Goal: Task Accomplishment & Management: Manage account settings

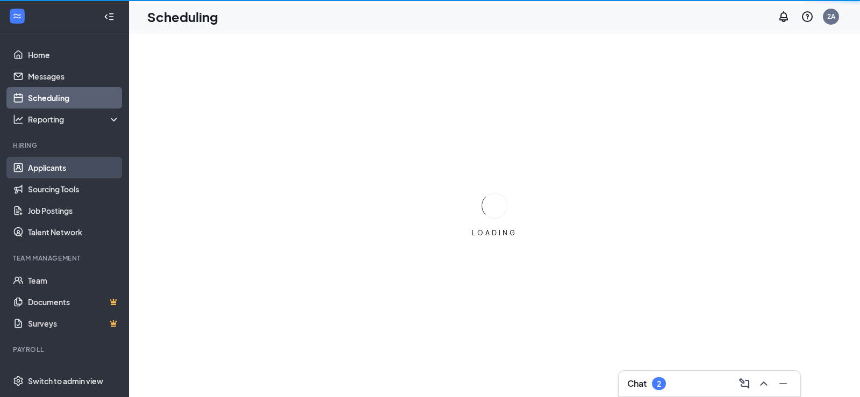
click at [45, 160] on link "Applicants" at bounding box center [74, 167] width 92 height 21
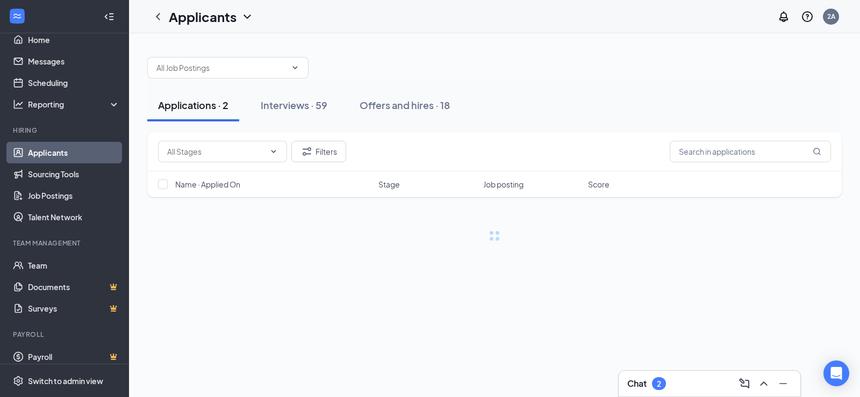
scroll to position [23, 0]
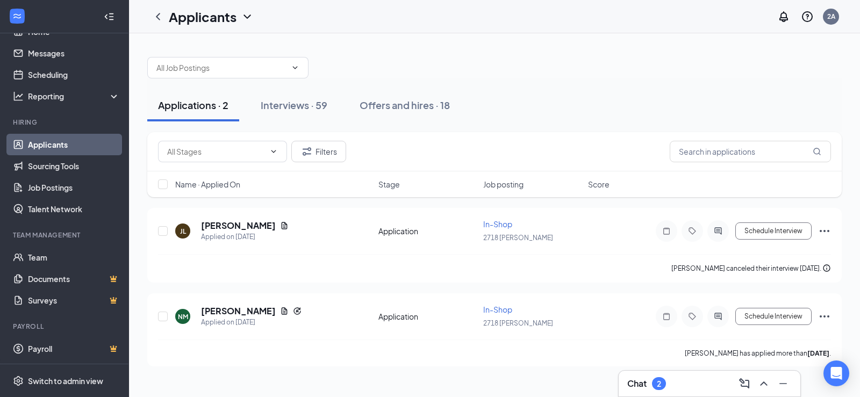
click at [697, 370] on div "Chat 2" at bounding box center [709, 383] width 183 height 27
click at [697, 379] on div "Chat 2" at bounding box center [709, 383] width 164 height 17
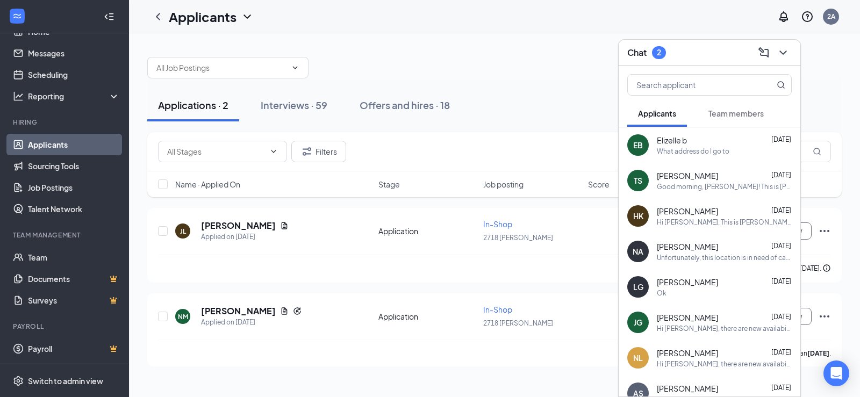
click at [718, 188] on div "Good morning, [PERSON_NAME]! This is [PERSON_NAME] with [PERSON_NAME]'s. Thank …" at bounding box center [724, 186] width 135 height 9
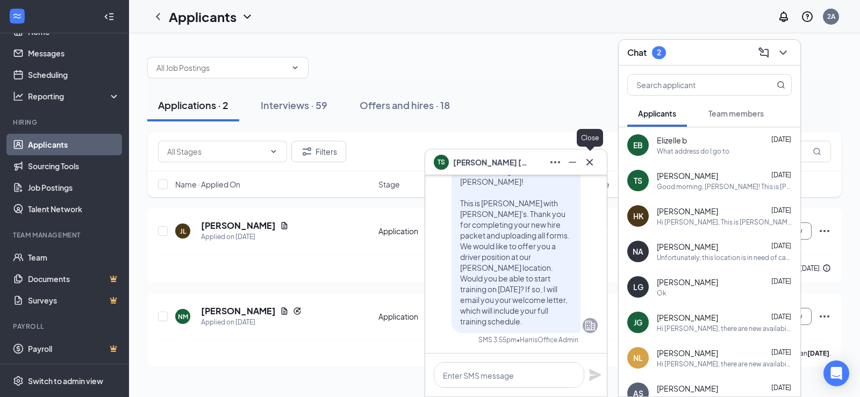
click at [591, 162] on icon "Cross" at bounding box center [589, 162] width 13 height 13
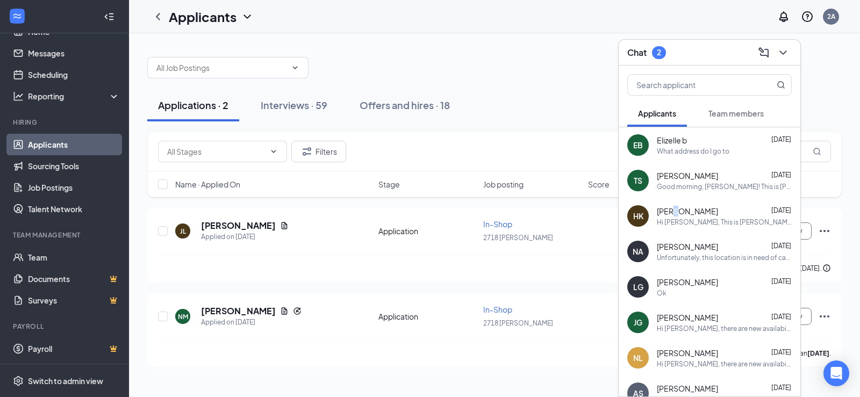
click at [676, 204] on div "[PERSON_NAME] [PERSON_NAME] [DATE] Hi [PERSON_NAME], This is [PERSON_NAME] with…" at bounding box center [710, 215] width 182 height 35
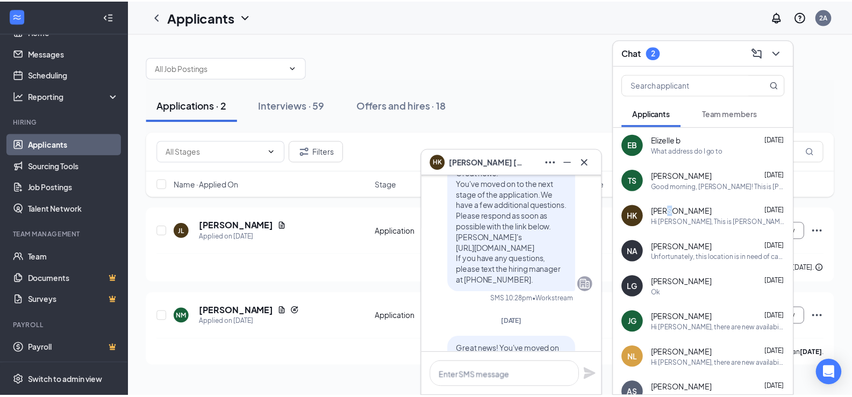
scroll to position [0, 0]
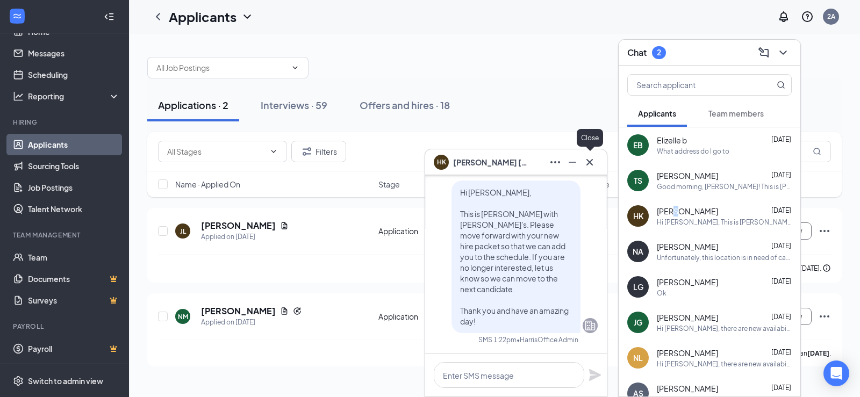
click at [589, 159] on icon "Cross" at bounding box center [589, 162] width 13 height 13
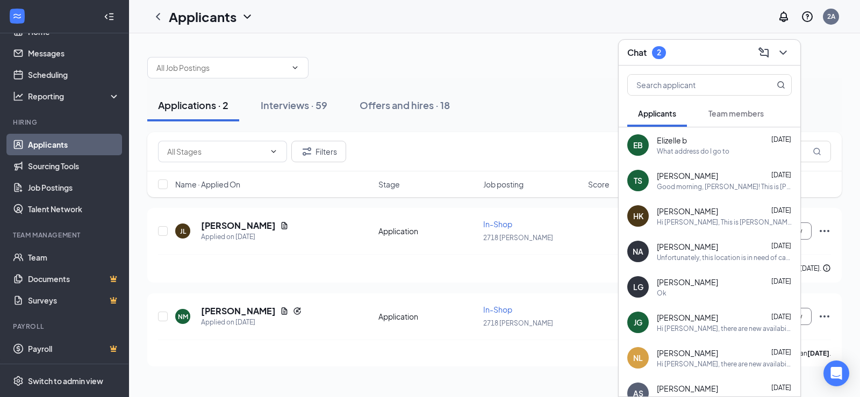
click at [579, 102] on div "Applications · 2 Interviews · 59 Offers and hires · 18" at bounding box center [494, 105] width 694 height 32
click at [436, 26] on div "Applicants 2A" at bounding box center [494, 16] width 731 height 33
click at [783, 51] on icon "ChevronDown" at bounding box center [783, 52] width 13 height 13
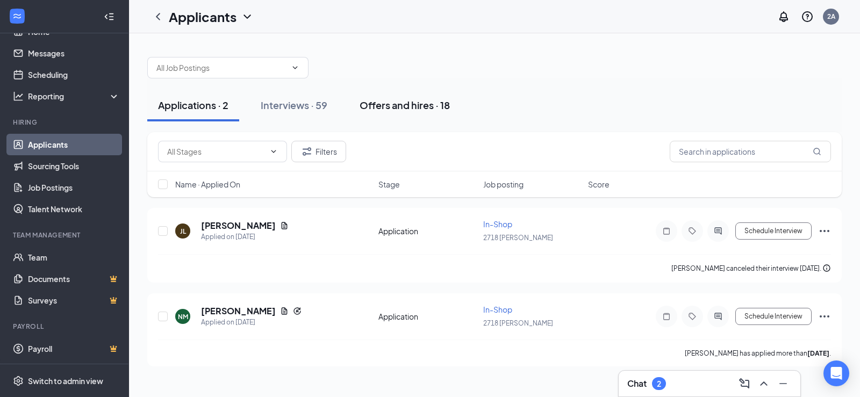
click at [392, 106] on div "Offers and hires · 18" at bounding box center [405, 104] width 90 height 13
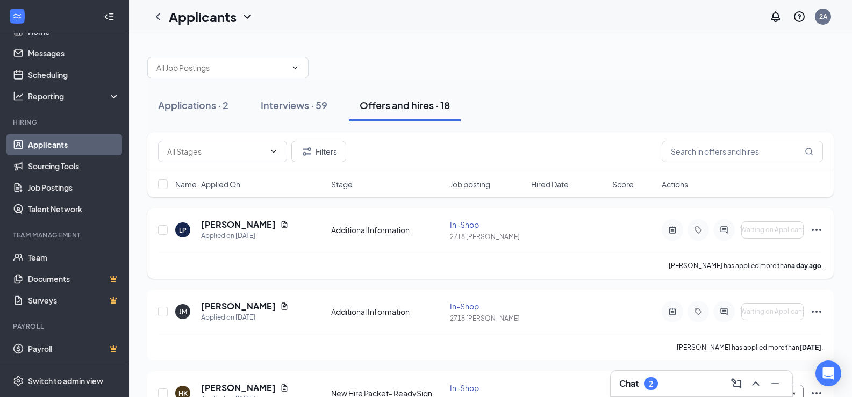
click at [816, 229] on icon "Ellipses" at bounding box center [816, 230] width 13 height 13
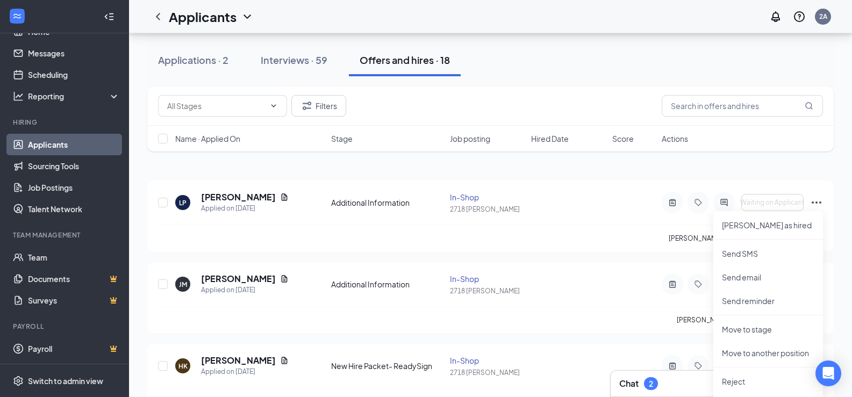
scroll to position [54, 0]
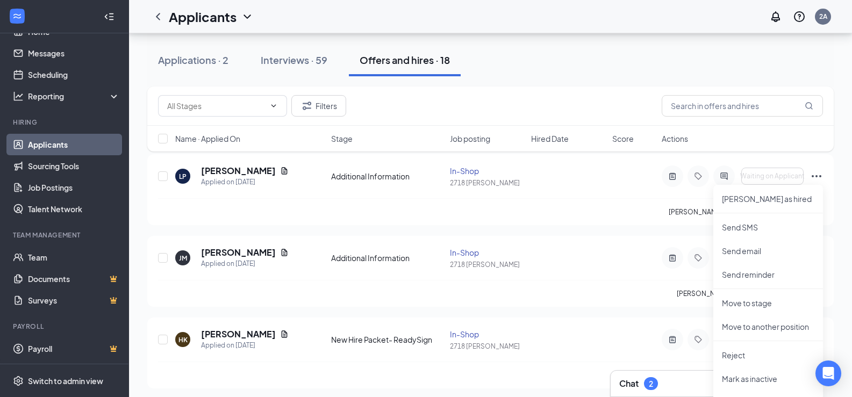
click at [783, 69] on div "Applications · 2 Interviews · 59 Offers and hires · 18" at bounding box center [490, 60] width 686 height 32
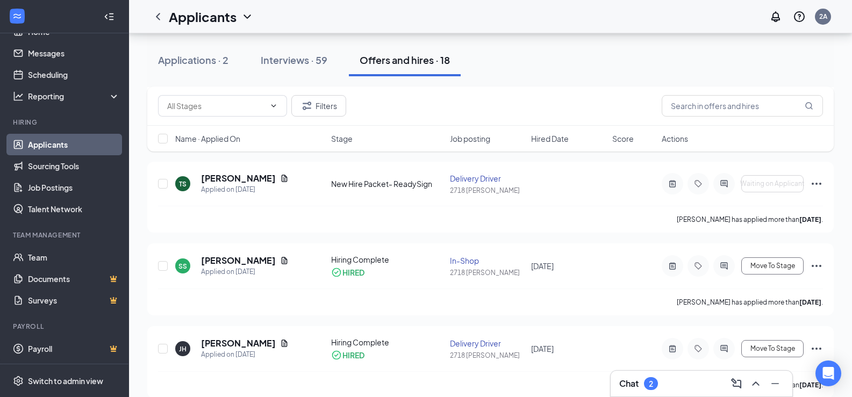
scroll to position [430, 0]
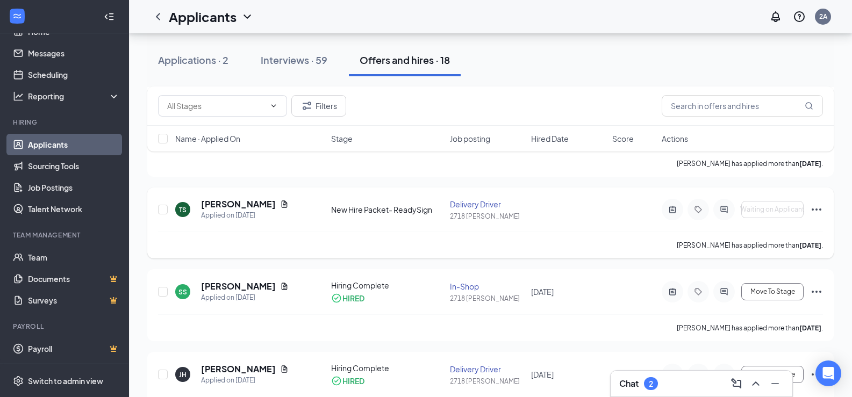
click at [813, 210] on icon "Ellipses" at bounding box center [817, 210] width 10 height 2
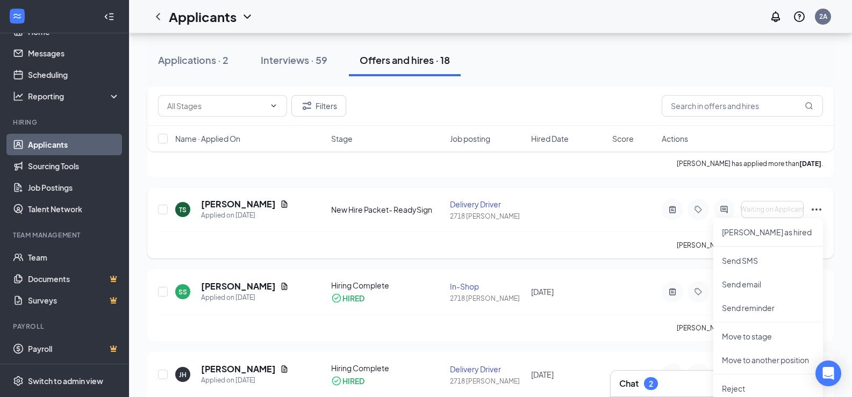
click at [496, 253] on div "[PERSON_NAME] has applied more than [DATE] ." at bounding box center [490, 245] width 665 height 27
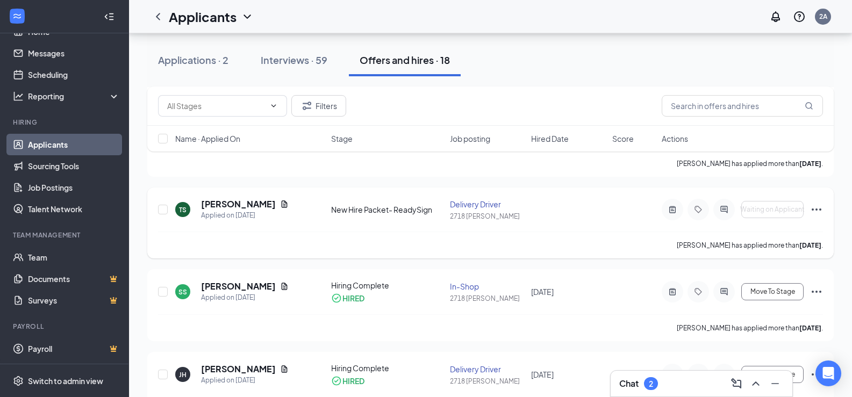
click at [813, 210] on icon "Ellipses" at bounding box center [816, 209] width 13 height 13
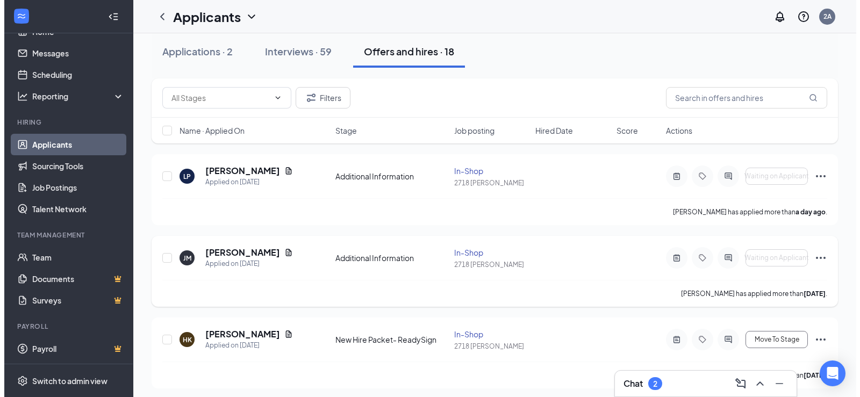
scroll to position [0, 0]
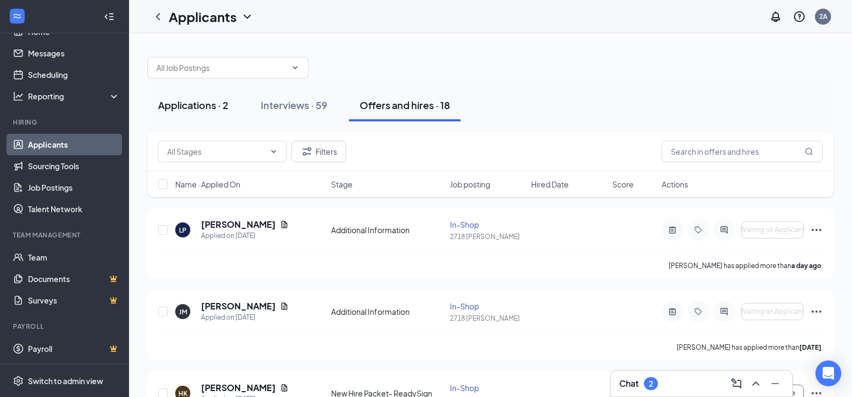
click at [197, 97] on button "Applications · 2" at bounding box center [193, 105] width 92 height 32
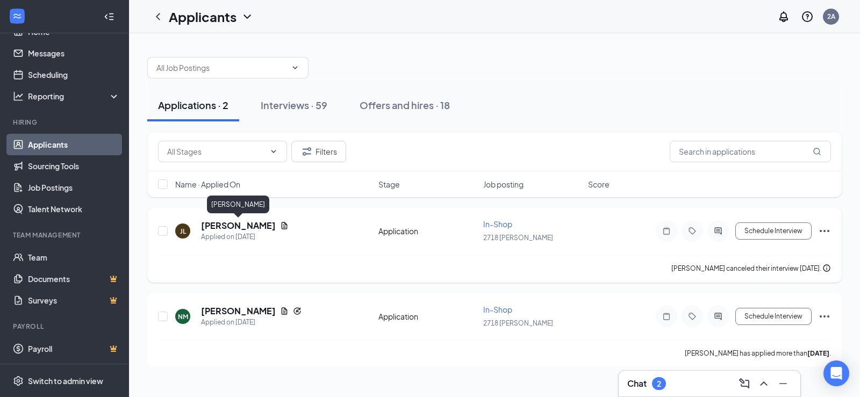
click at [242, 226] on h5 "[PERSON_NAME]" at bounding box center [238, 226] width 75 height 12
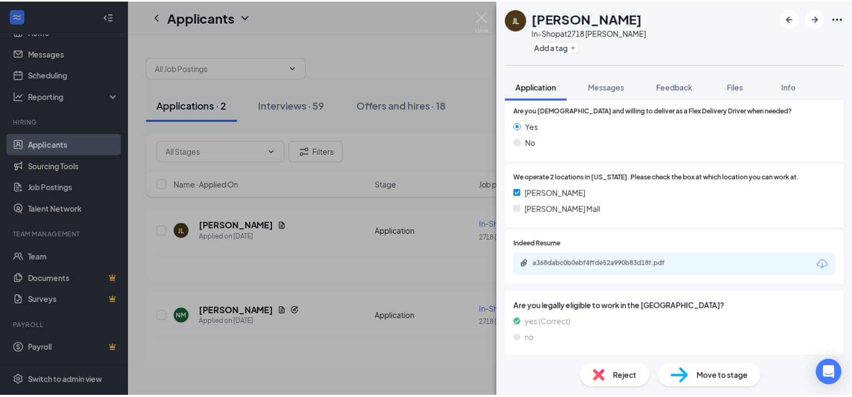
scroll to position [215, 0]
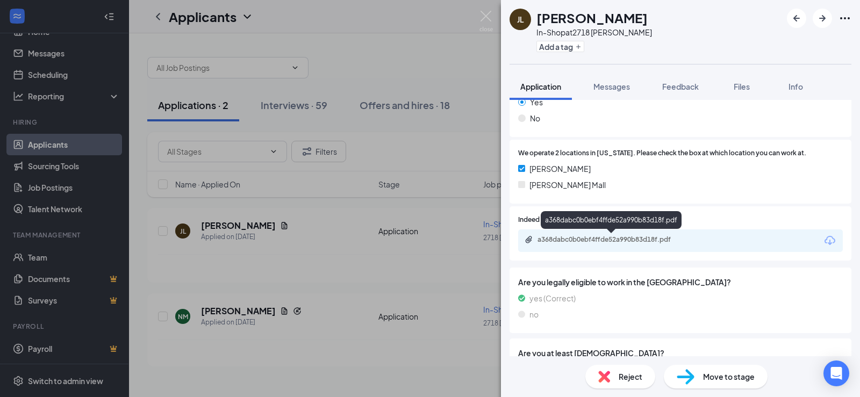
click at [580, 242] on div "a368dabc0b0ebf4ffde52a990b83d18f.pdf" at bounding box center [612, 239] width 150 height 9
drag, startPoint x: 333, startPoint y: 26, endPoint x: 339, endPoint y: 126, distance: 99.6
click at [334, 25] on div "[PERSON_NAME] In-Shop at 2718 [PERSON_NAME] Add a tag Application Messages Feed…" at bounding box center [430, 198] width 860 height 397
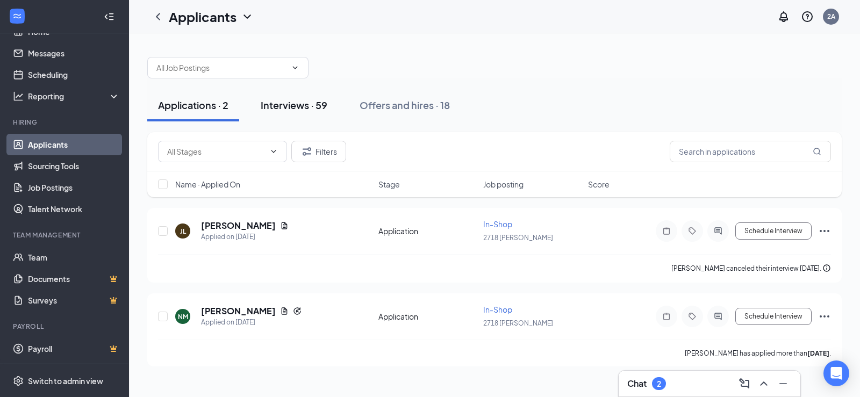
click at [317, 108] on div "Interviews · 59" at bounding box center [294, 104] width 67 height 13
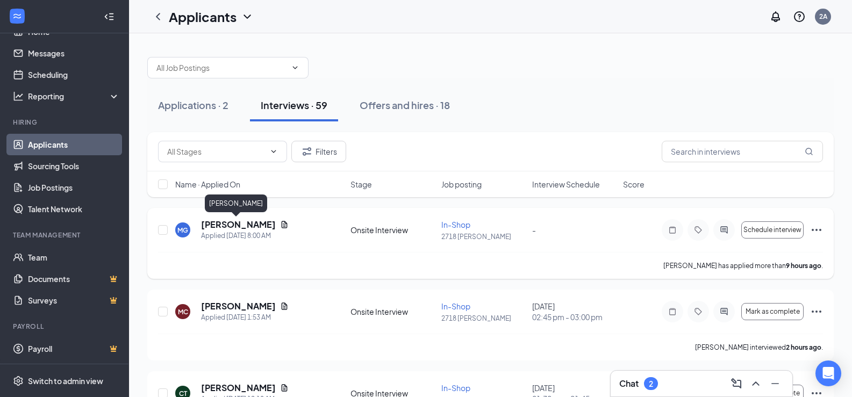
click at [240, 227] on h5 "[PERSON_NAME]" at bounding box center [238, 225] width 75 height 12
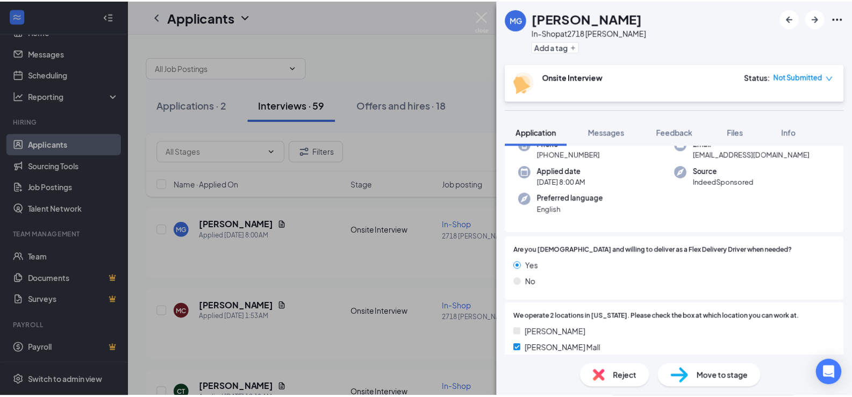
scroll to position [276, 0]
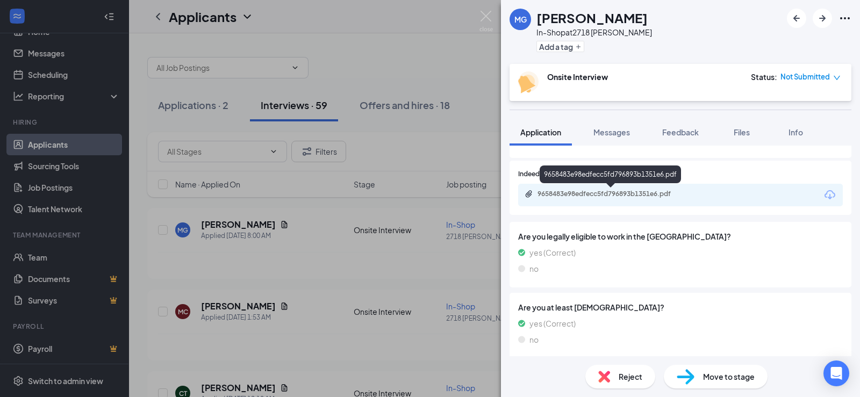
click at [582, 197] on div "9658483e98edfecc5fd796893b1351e6.pdf" at bounding box center [612, 194] width 150 height 9
click at [408, 41] on div "MG [PERSON_NAME] In-Shop at 2718 [PERSON_NAME] Add a tag Onsite Interview Statu…" at bounding box center [430, 198] width 860 height 397
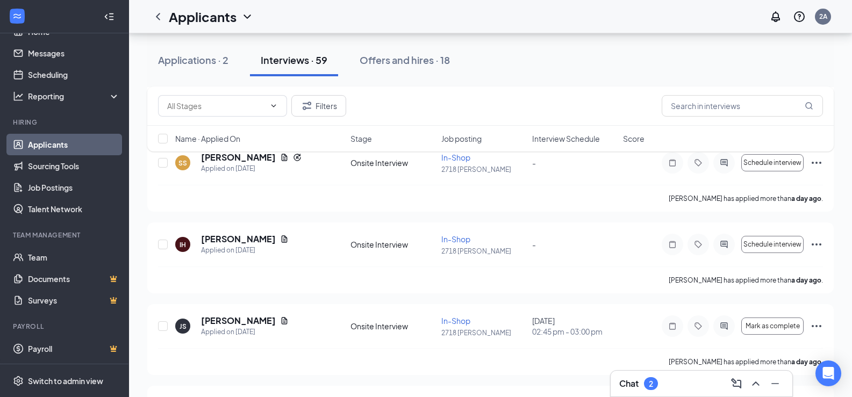
scroll to position [591, 0]
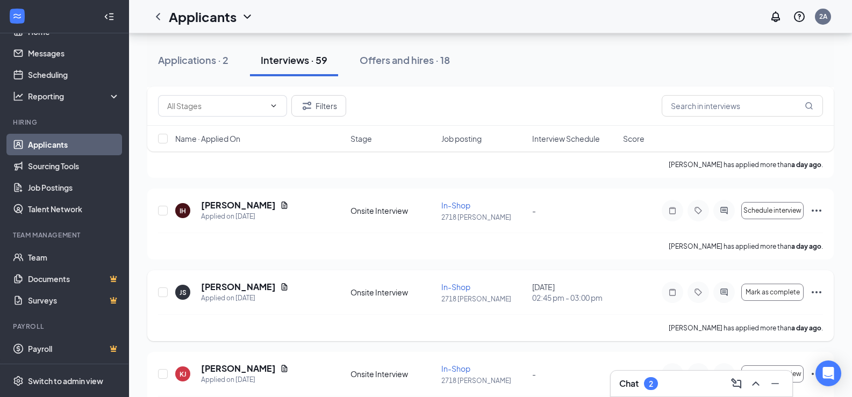
click at [451, 288] on span "In-Shop" at bounding box center [455, 287] width 29 height 10
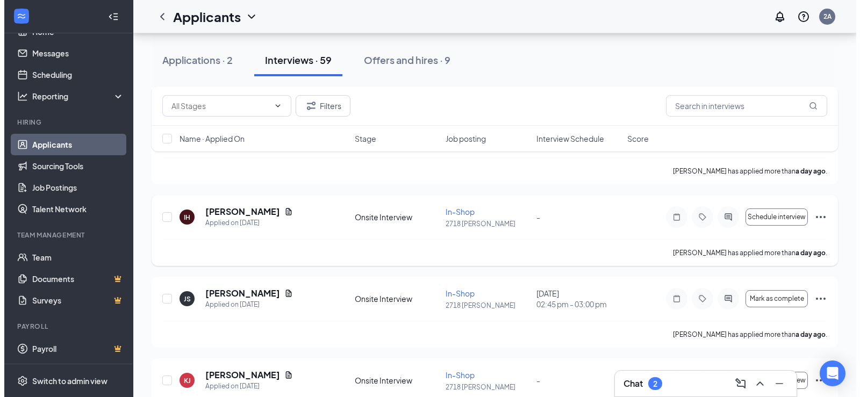
scroll to position [591, 0]
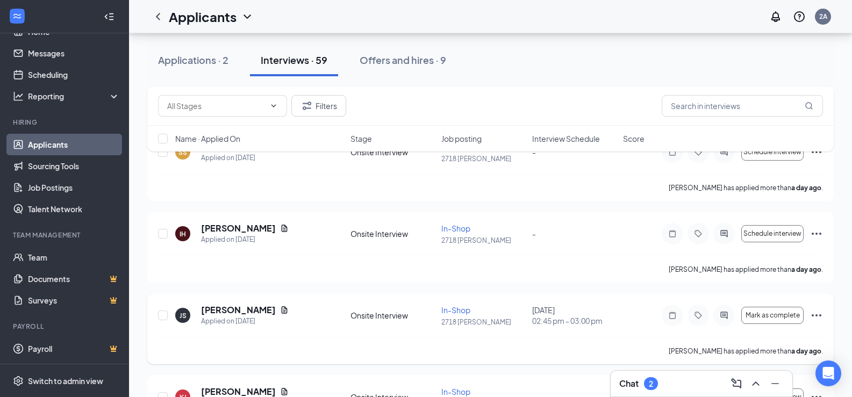
click at [391, 305] on div "JS [PERSON_NAME] Applied on [DATE] Onsite Interview In-Shop 2718 [PERSON_NAME] …" at bounding box center [490, 320] width 665 height 33
click at [497, 302] on div "JS [PERSON_NAME] Applied on [DATE] Onsite Interview In-Shop 2718 [PERSON_NAME] …" at bounding box center [490, 328] width 686 height 71
click at [243, 310] on h5 "[PERSON_NAME]" at bounding box center [238, 310] width 75 height 12
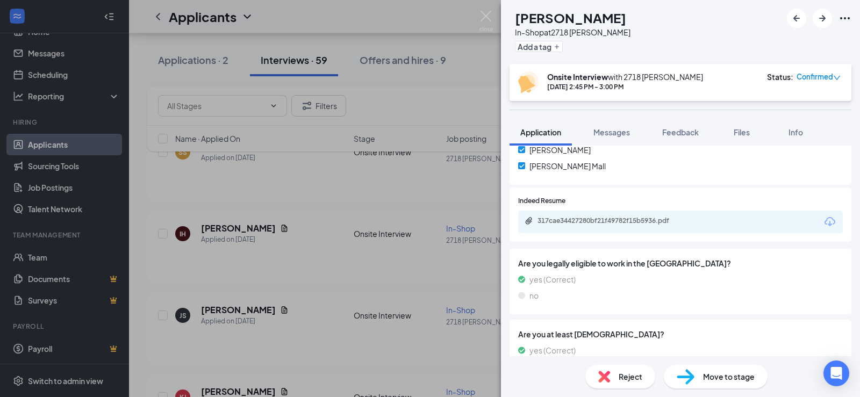
scroll to position [269, 0]
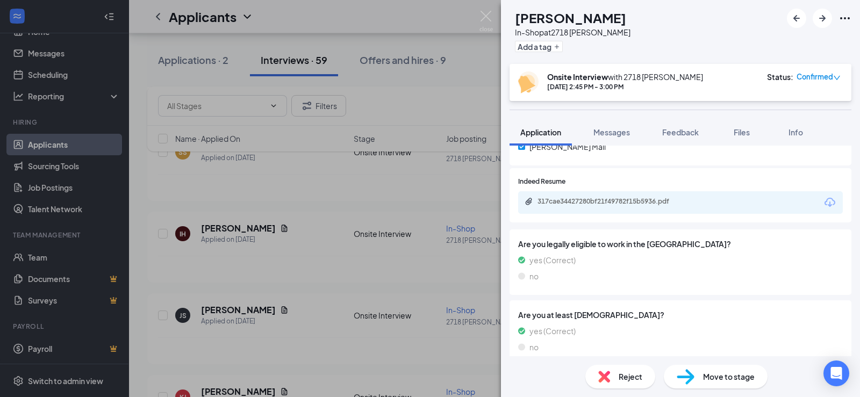
click at [636, 207] on div "317cae34427280bf21f49782f15b5936.pdf" at bounding box center [612, 202] width 174 height 10
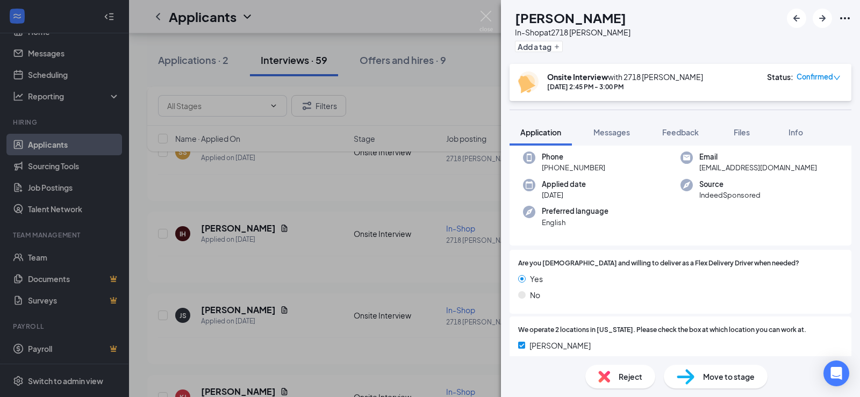
scroll to position [0, 0]
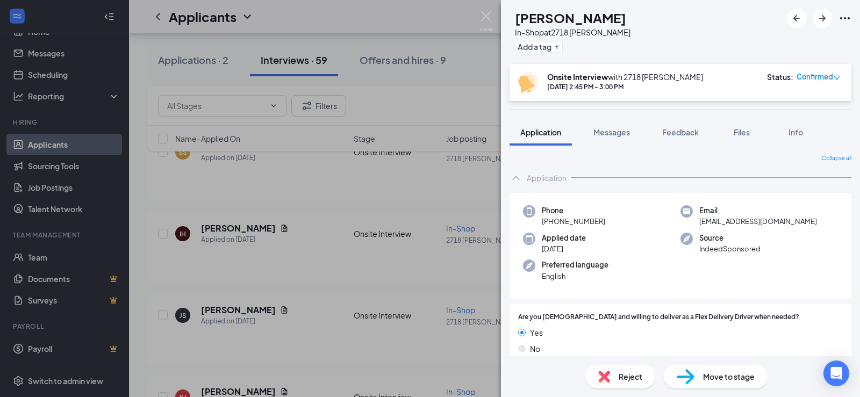
click at [379, 187] on div "JS [PERSON_NAME] In-Shop at 2718 [PERSON_NAME] Add a tag Onsite Interview with …" at bounding box center [430, 198] width 860 height 397
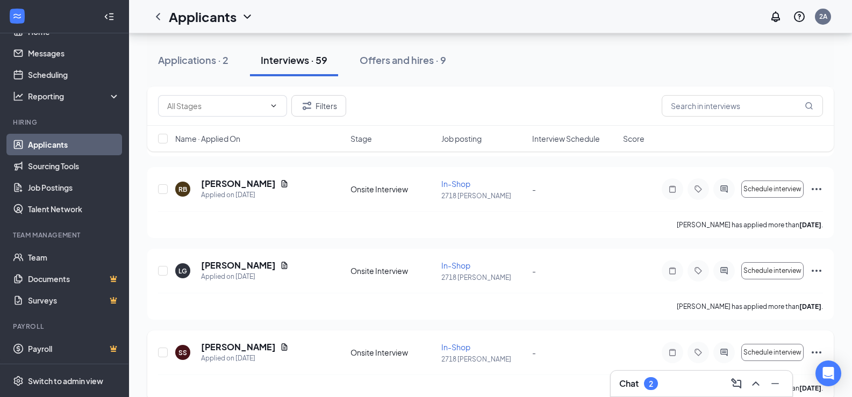
scroll to position [1666, 0]
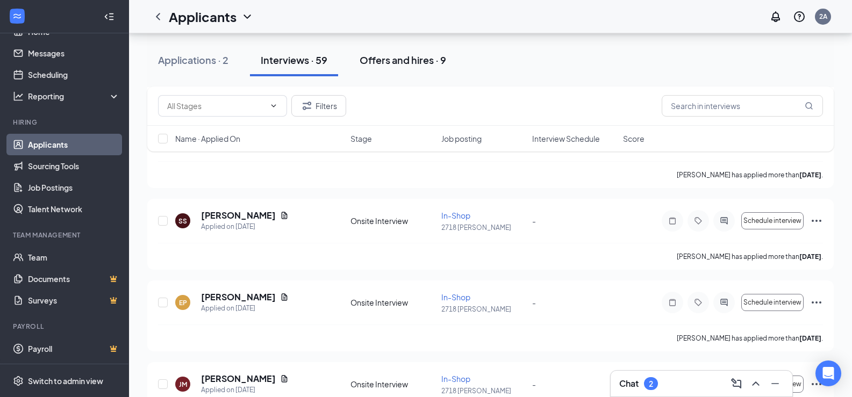
click at [429, 58] on div "Offers and hires · 9" at bounding box center [403, 59] width 87 height 13
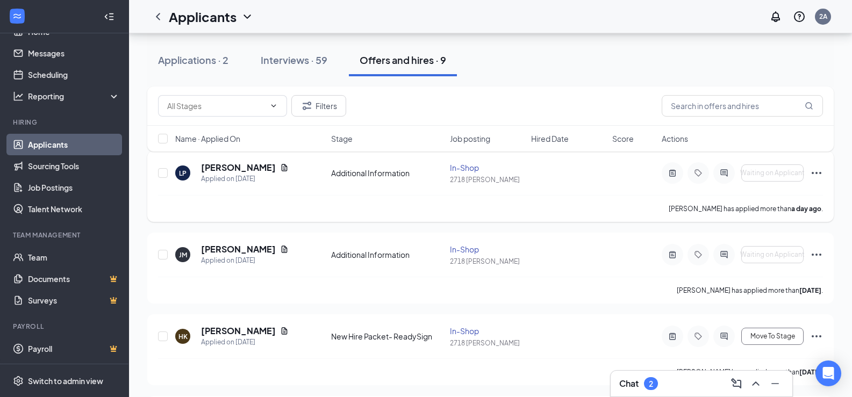
scroll to position [54, 0]
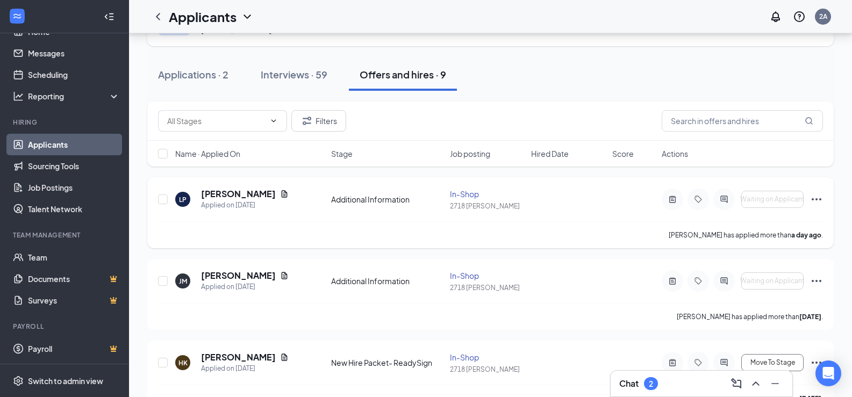
click at [819, 200] on icon "Ellipses" at bounding box center [816, 199] width 13 height 13
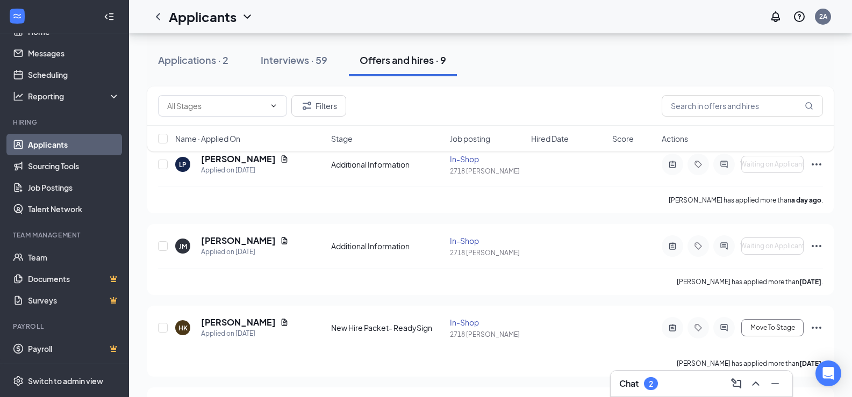
scroll to position [107, 0]
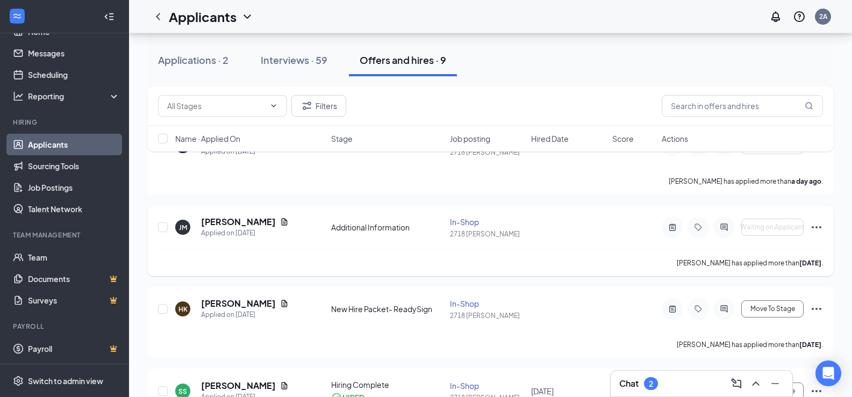
click at [818, 226] on icon "Ellipses" at bounding box center [816, 227] width 13 height 13
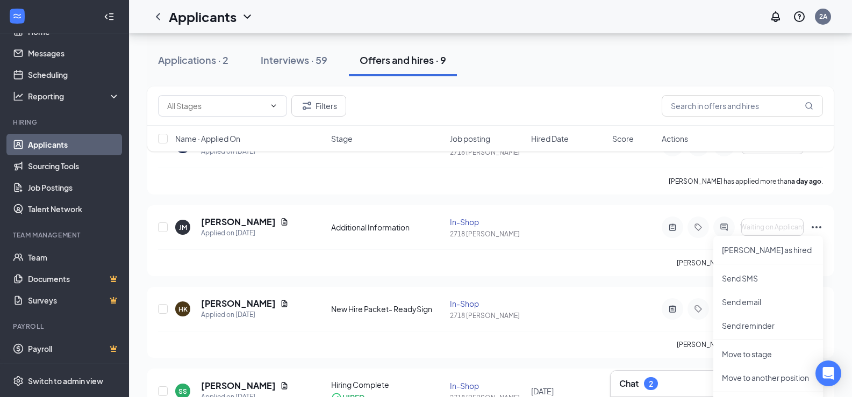
click at [842, 210] on div "In-Shop [STREET_ADDRESS][PERSON_NAME] Add Applicant Applications · 2 Interviews…" at bounding box center [490, 397] width 723 height 942
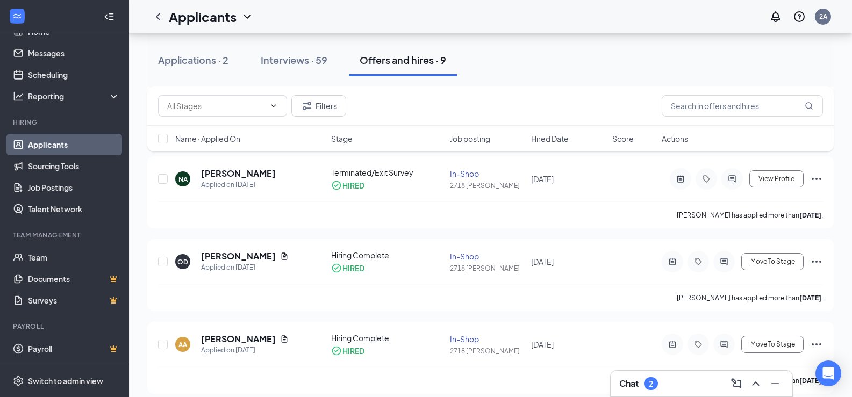
scroll to position [376, 0]
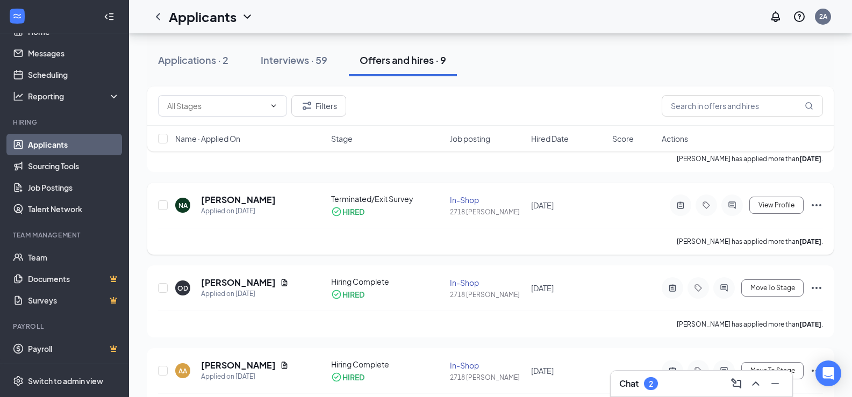
click at [817, 205] on icon "Ellipses" at bounding box center [817, 205] width 10 height 2
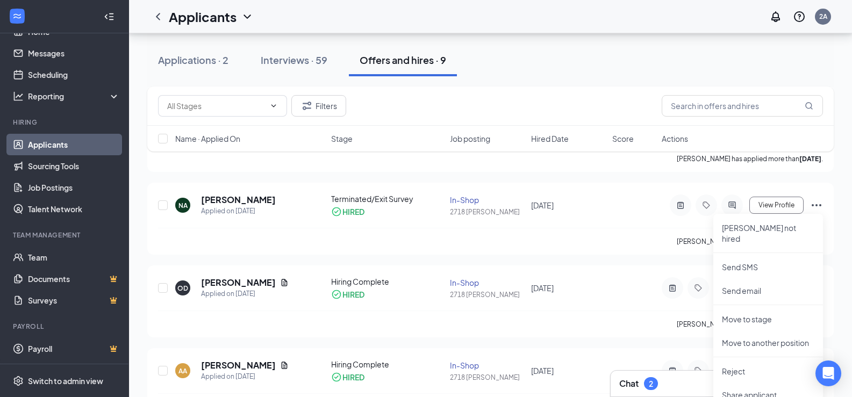
click at [140, 233] on div "In-Shop [STREET_ADDRESS][PERSON_NAME] Add Applicant Applications · 2 Interviews…" at bounding box center [490, 128] width 723 height 942
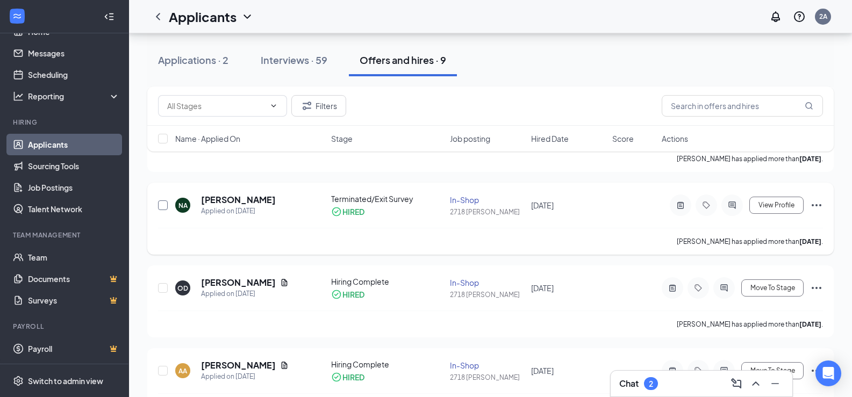
click at [163, 203] on input "checkbox" at bounding box center [163, 205] width 10 height 10
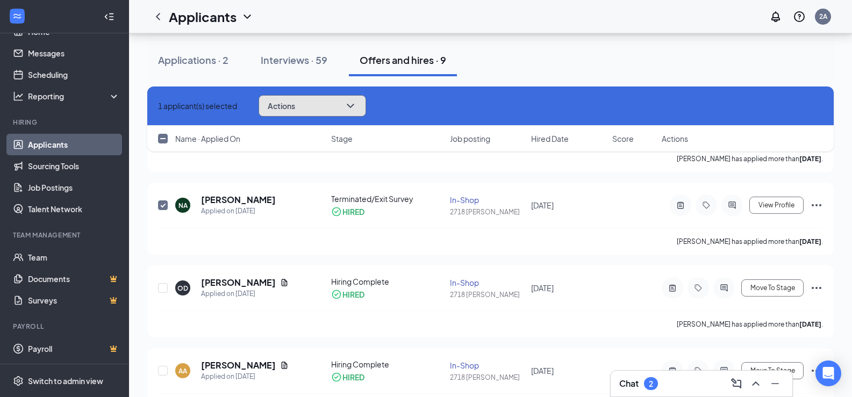
click at [366, 99] on button "Actions" at bounding box center [312, 105] width 107 height 21
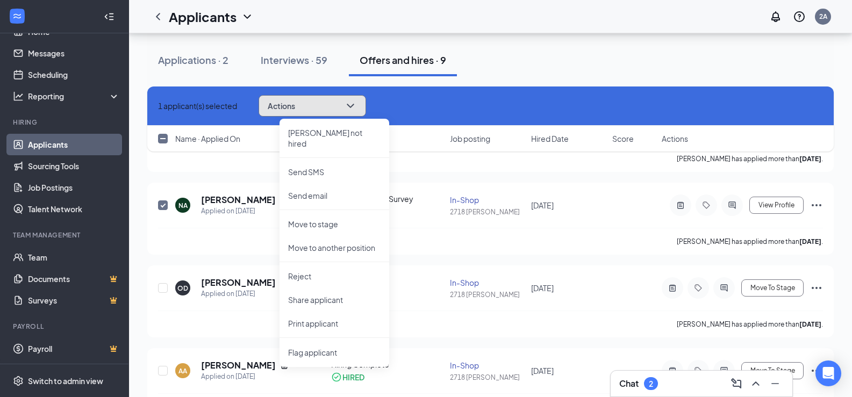
click at [366, 98] on button "Actions" at bounding box center [312, 105] width 107 height 21
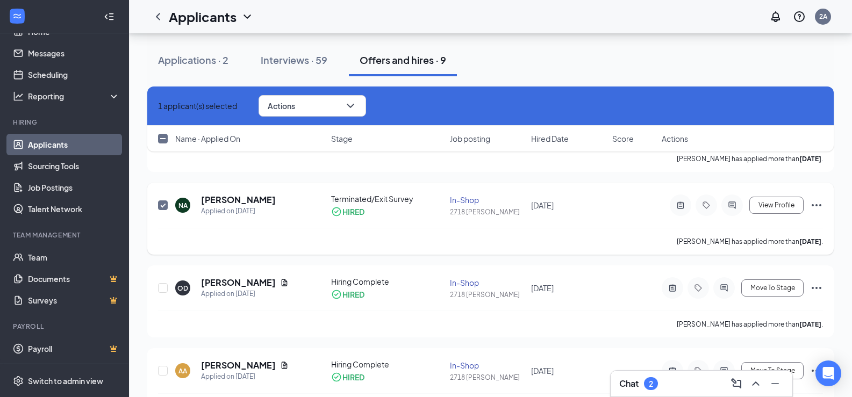
click at [159, 206] on input "checkbox" at bounding box center [163, 205] width 10 height 10
checkbox input "false"
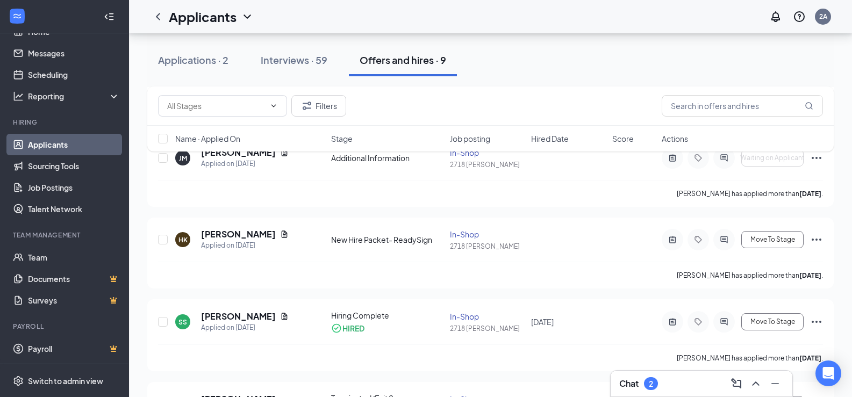
scroll to position [54, 0]
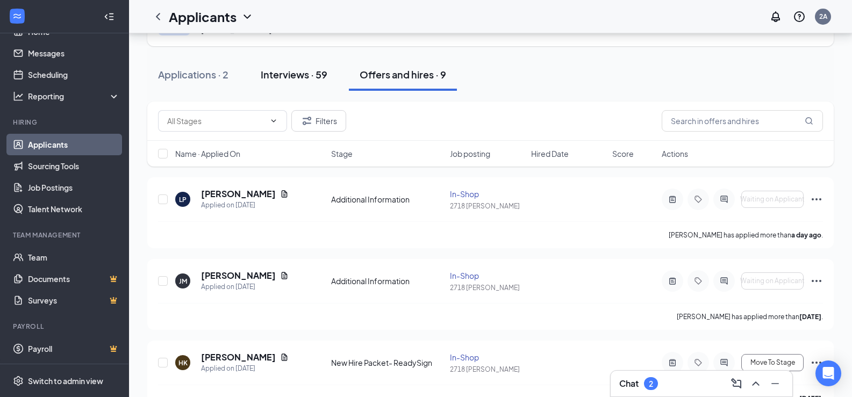
click at [304, 72] on div "Interviews · 59" at bounding box center [294, 74] width 67 height 13
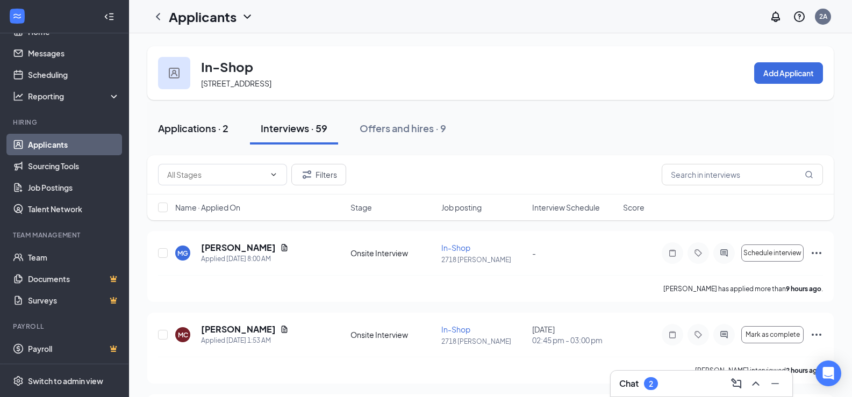
click at [192, 125] on div "Applications · 2" at bounding box center [193, 127] width 70 height 13
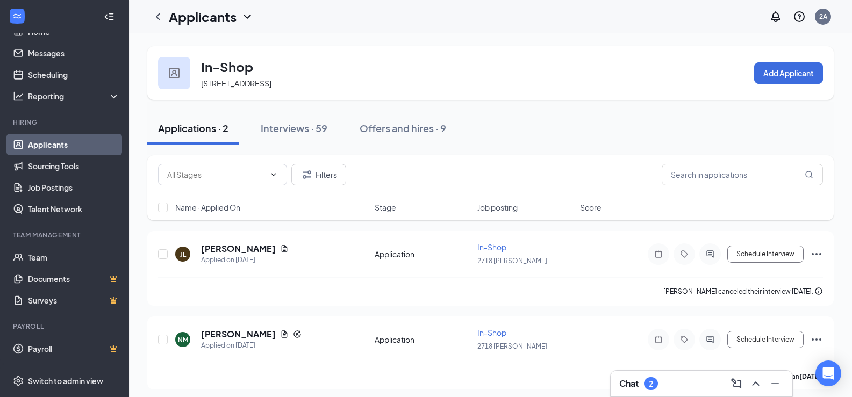
drag, startPoint x: 157, startPoint y: 17, endPoint x: 562, endPoint y: 104, distance: 413.8
click at [158, 17] on icon "ChevronLeft" at bounding box center [158, 16] width 4 height 7
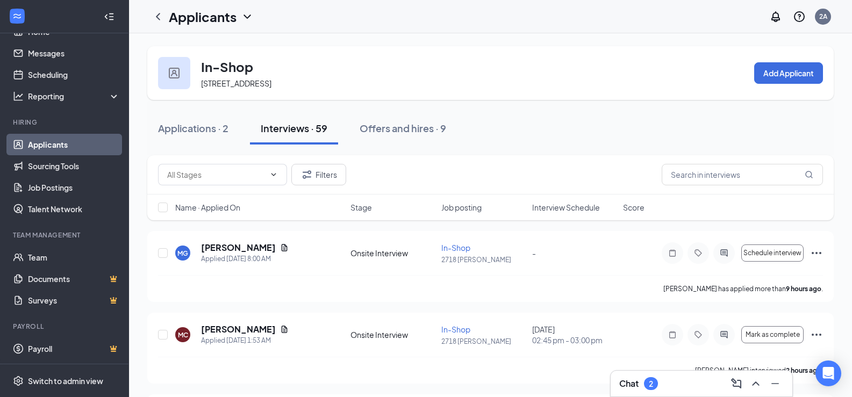
click at [217, 18] on h1 "Applicants" at bounding box center [203, 17] width 68 height 18
click at [55, 141] on link "Applicants" at bounding box center [74, 144] width 92 height 21
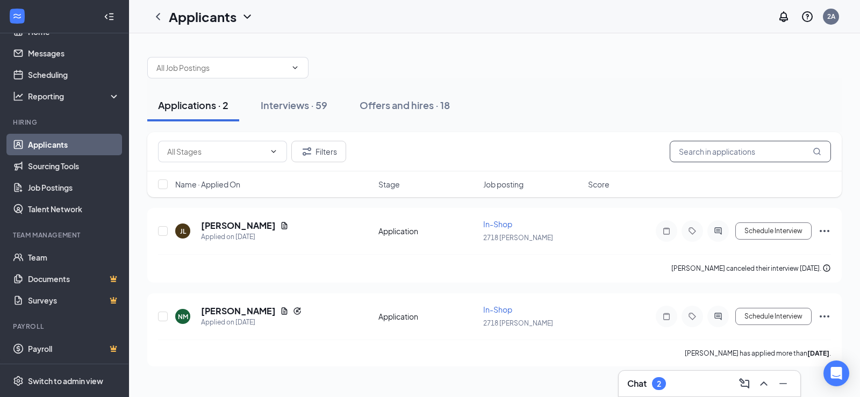
click at [776, 146] on input "text" at bounding box center [750, 151] width 161 height 21
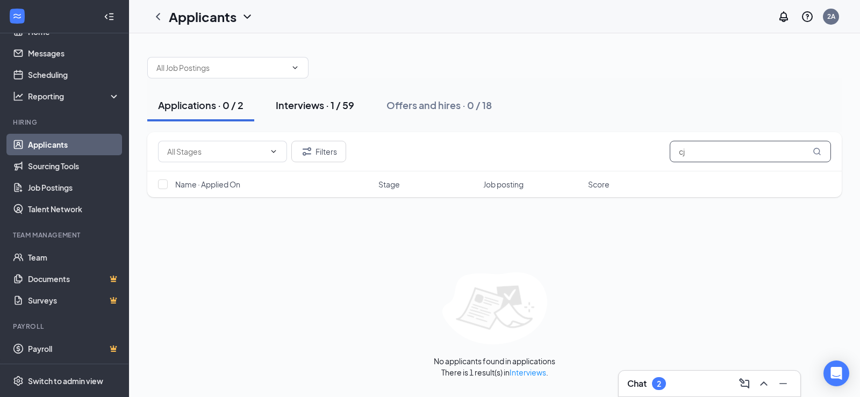
type input "cj"
click at [320, 102] on div "Interviews · 1 / 59" at bounding box center [315, 104] width 78 height 13
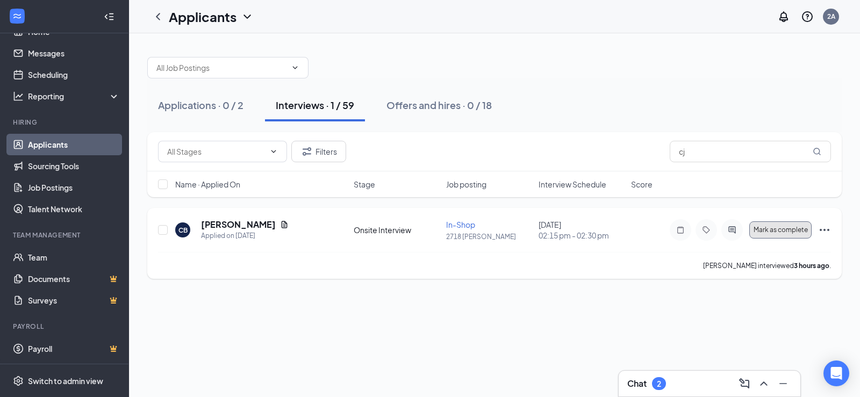
click at [788, 233] on span "Mark as complete" at bounding box center [781, 230] width 54 height 8
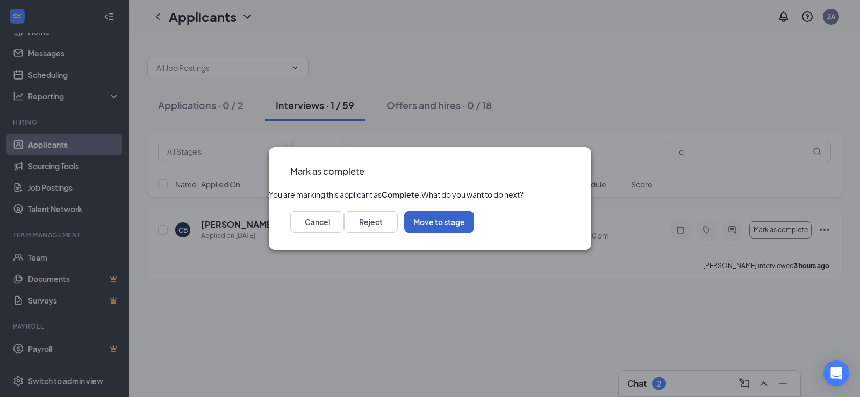
click at [474, 233] on button "Move to stage" at bounding box center [439, 221] width 70 height 21
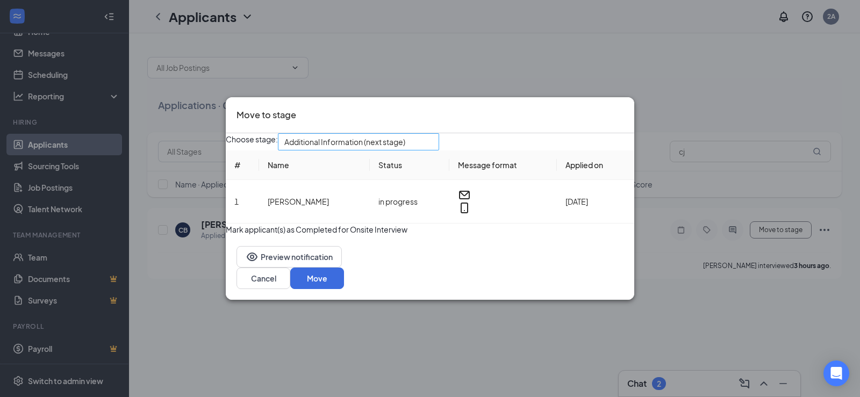
click at [405, 138] on span "Additional Information (next stage)" at bounding box center [344, 142] width 121 height 16
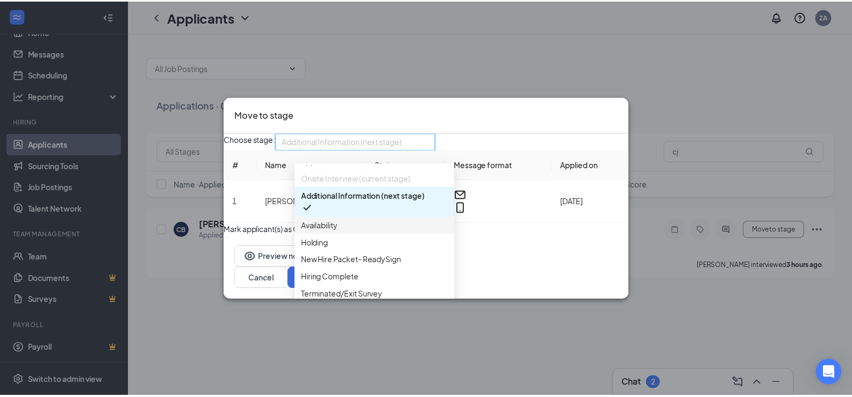
scroll to position [54, 0]
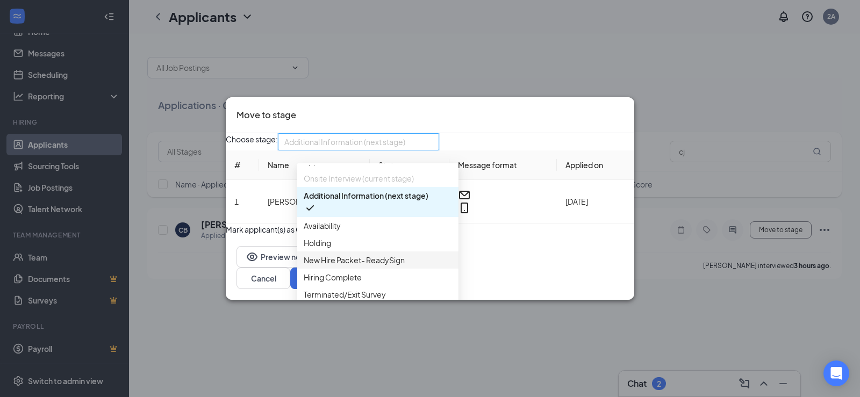
click at [354, 254] on span "New Hire Packet- ReadySign" at bounding box center [354, 260] width 101 height 12
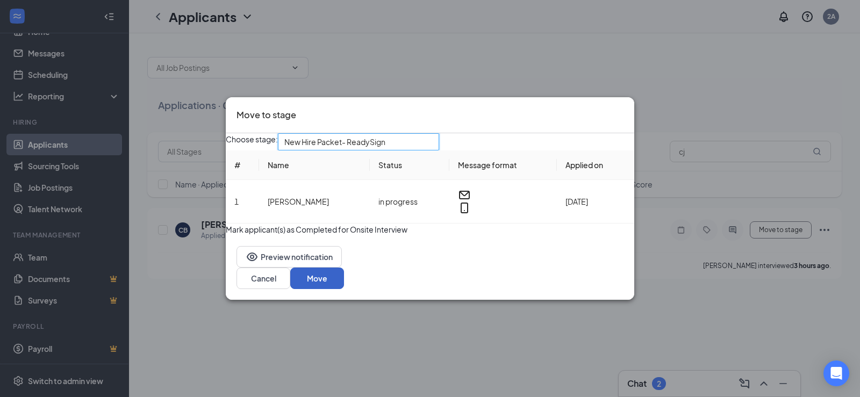
click at [344, 285] on button "Move" at bounding box center [317, 278] width 54 height 21
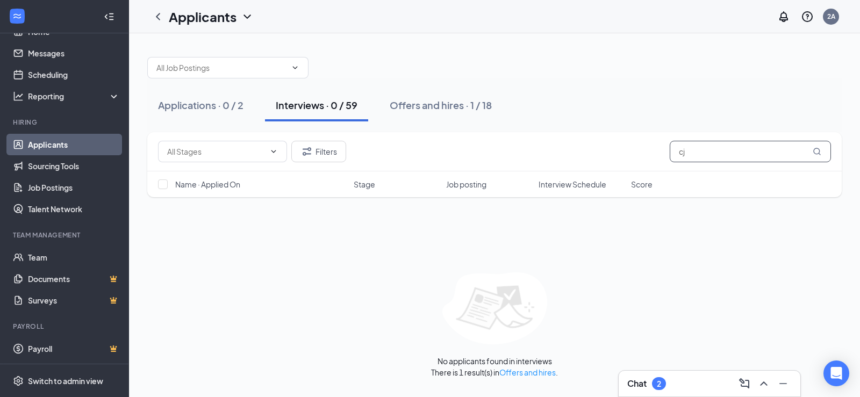
drag, startPoint x: 727, startPoint y: 149, endPoint x: 630, endPoint y: 154, distance: 96.9
click at [630, 154] on div "Filters cj" at bounding box center [494, 151] width 673 height 21
type input "j"
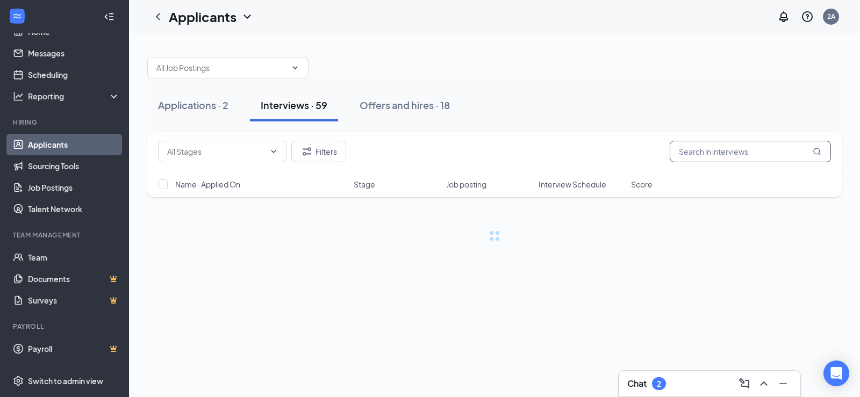
type input "="
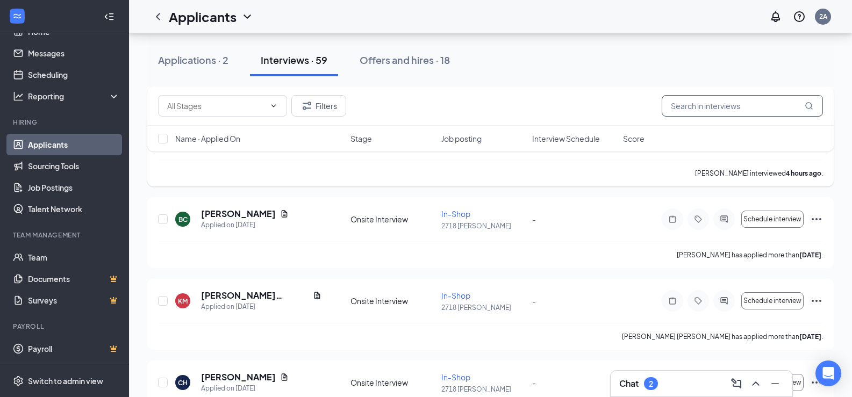
scroll to position [1182, 0]
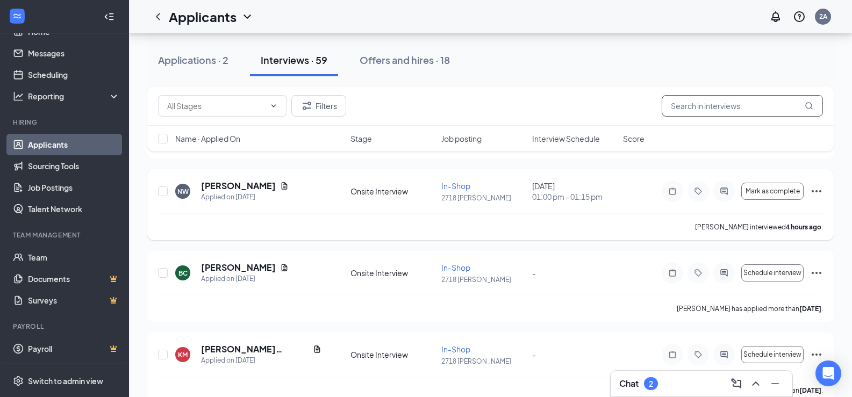
type input "b"
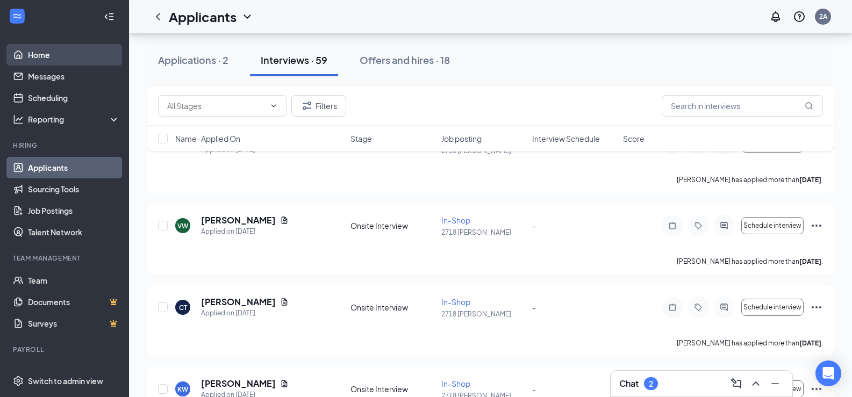
click at [51, 51] on link "Home" at bounding box center [74, 54] width 92 height 21
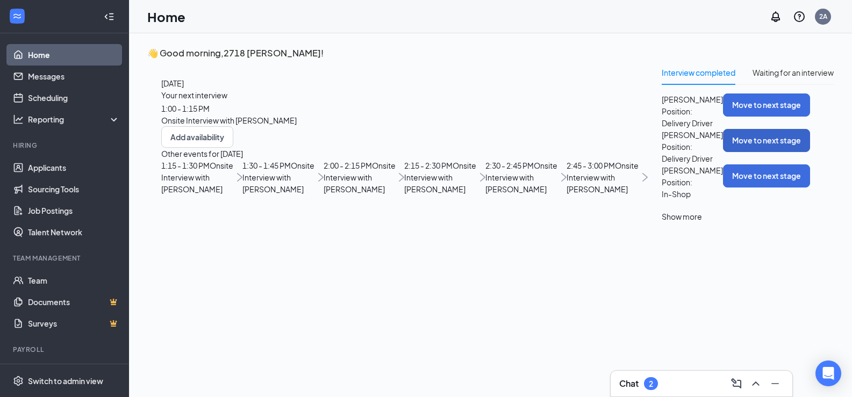
click at [741, 152] on button "Move to next stage" at bounding box center [766, 140] width 87 height 23
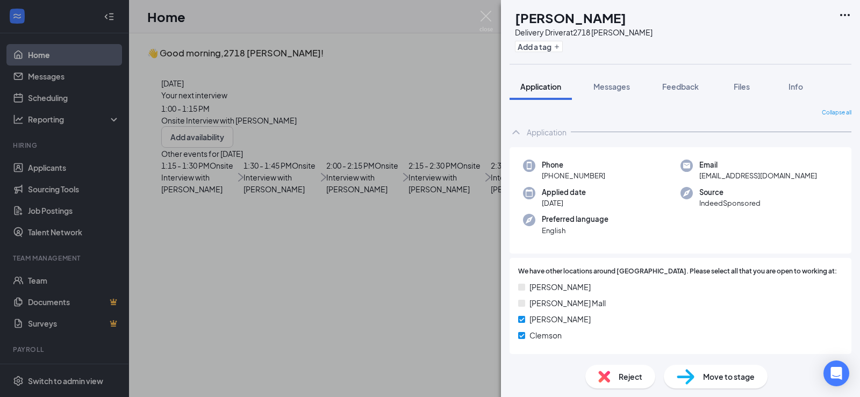
click at [712, 377] on span "Move to stage" at bounding box center [729, 377] width 52 height 12
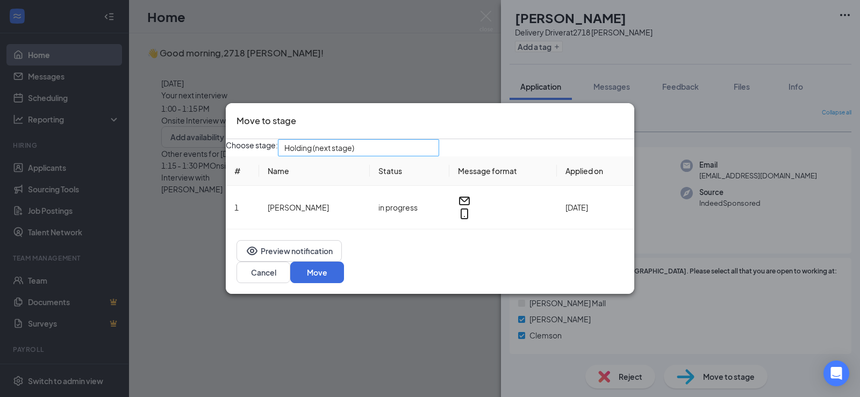
click at [417, 152] on span "Holding (next stage)" at bounding box center [353, 154] width 139 height 29
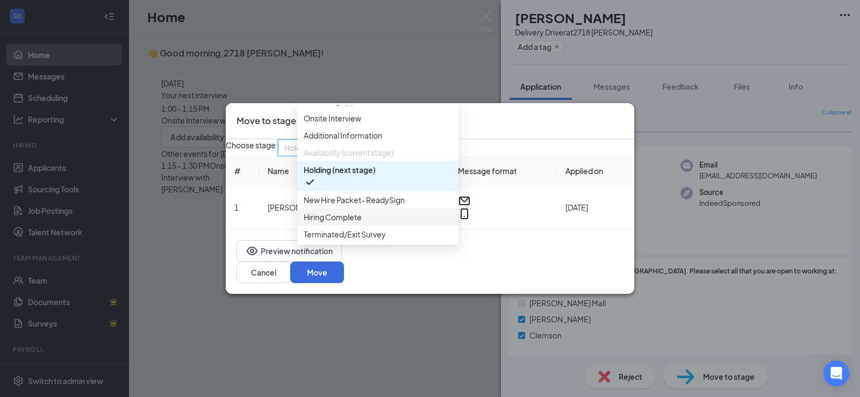
scroll to position [111, 0]
click at [350, 191] on div "New Hire Packet- ReadySign" at bounding box center [377, 199] width 161 height 17
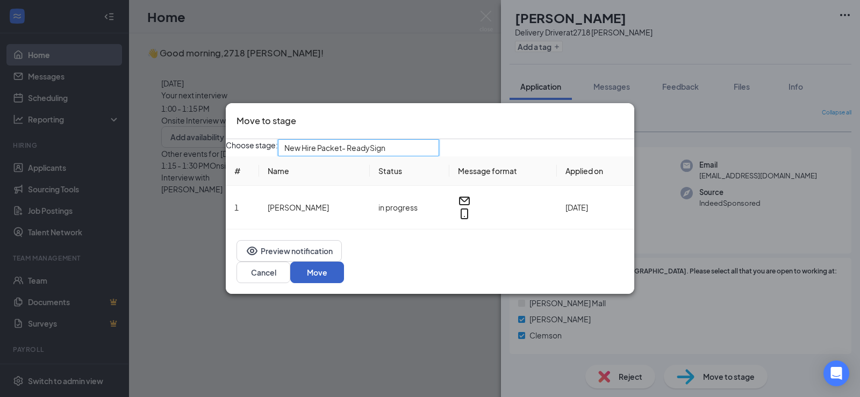
click at [344, 276] on button "Move" at bounding box center [317, 272] width 54 height 21
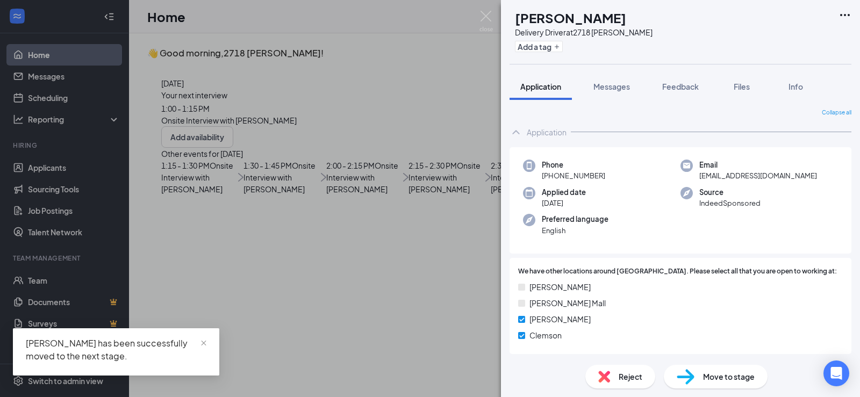
drag, startPoint x: 354, startPoint y: 24, endPoint x: 360, endPoint y: 31, distance: 9.9
click at [354, 24] on div "BD [PERSON_NAME] Delivery Driver at 2718 [PERSON_NAME] Add a tag Application Me…" at bounding box center [430, 198] width 860 height 397
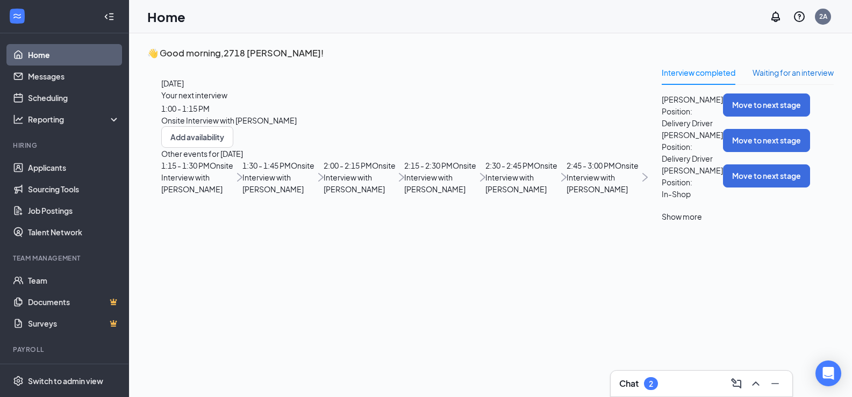
click at [752, 78] on div "Waiting for an interview" at bounding box center [792, 73] width 81 height 12
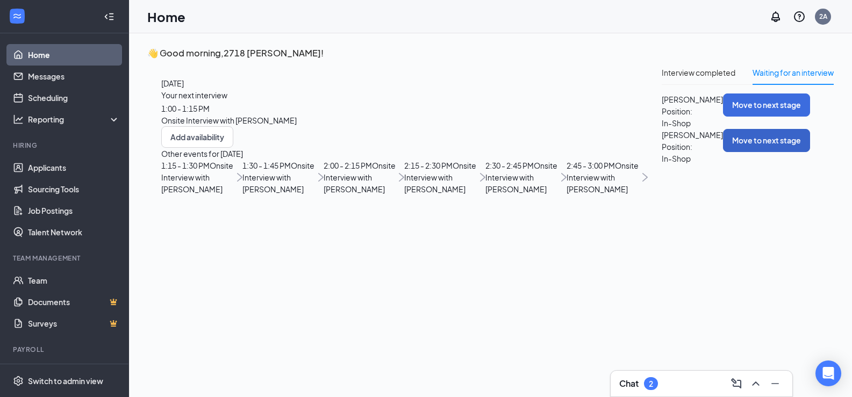
click at [747, 152] on button "Move to next stage" at bounding box center [766, 140] width 87 height 23
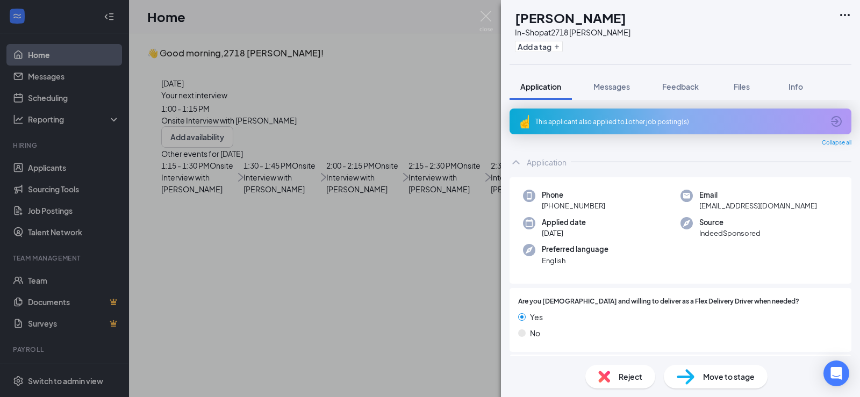
click at [619, 372] on span "Reject" at bounding box center [631, 377] width 24 height 12
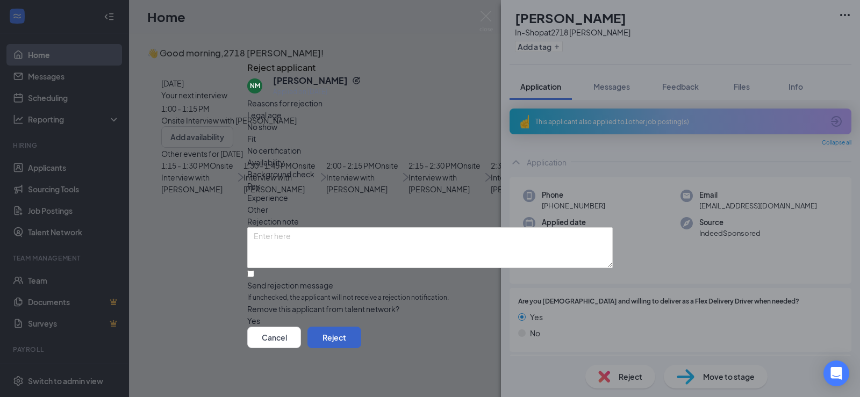
click at [361, 338] on button "Reject" at bounding box center [334, 337] width 54 height 21
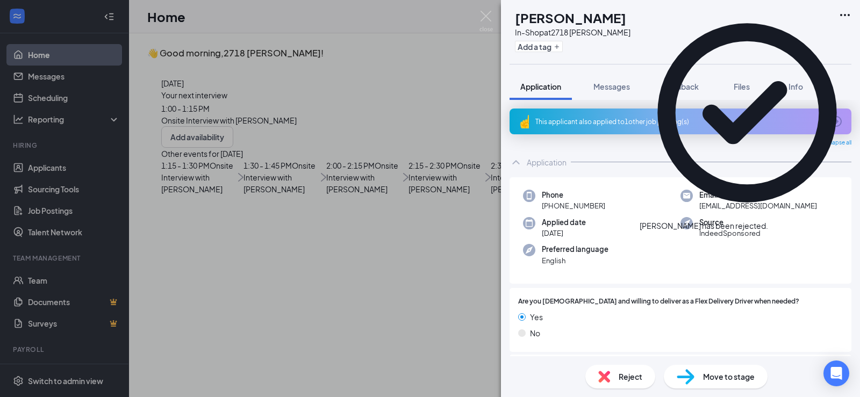
click at [468, 160] on div "NM [PERSON_NAME] In-Shop at 2718 [PERSON_NAME] Add a tag Application Messages F…" at bounding box center [430, 198] width 860 height 397
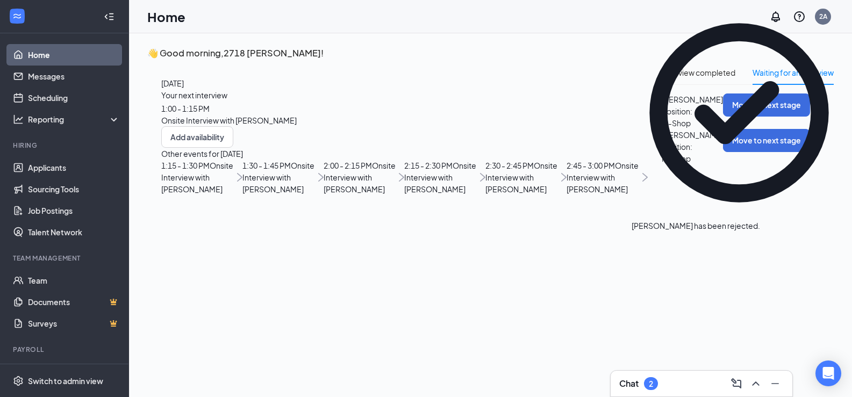
click at [662, 105] on span "[PERSON_NAME]" at bounding box center [692, 100] width 61 height 12
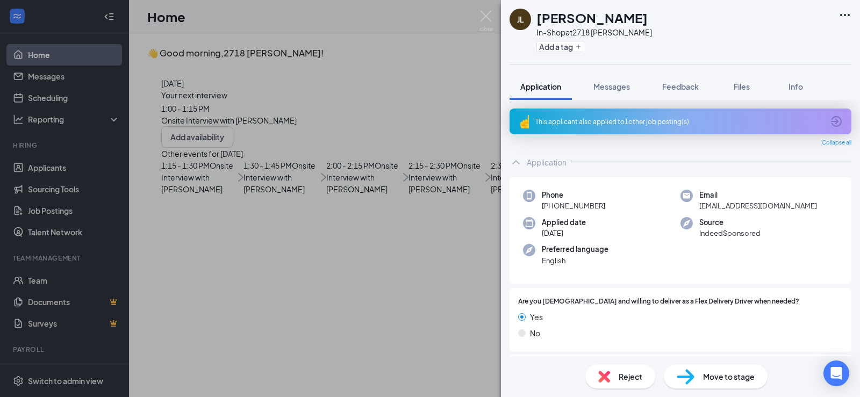
scroll to position [266, 0]
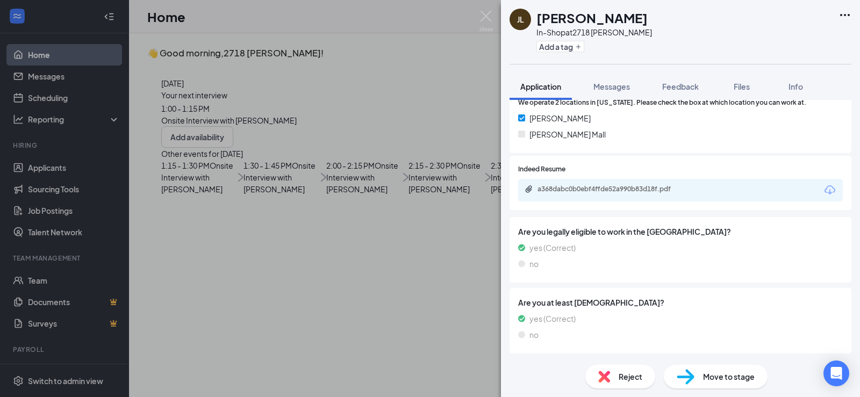
click at [627, 373] on span "Reject" at bounding box center [631, 377] width 24 height 12
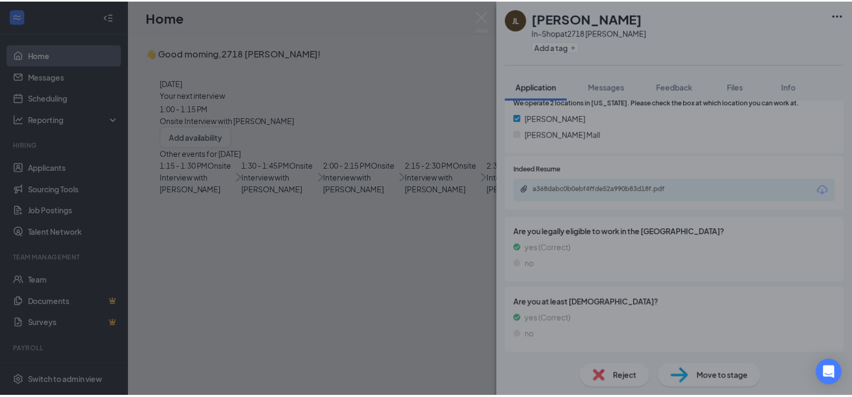
scroll to position [261, 0]
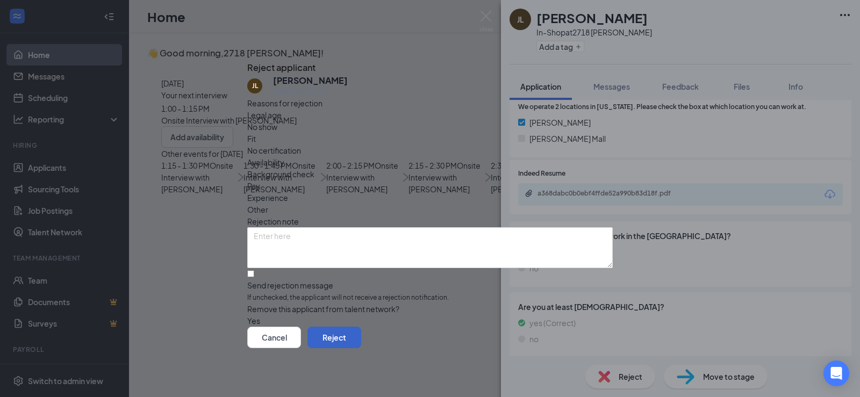
click at [361, 344] on button "Reject" at bounding box center [334, 337] width 54 height 21
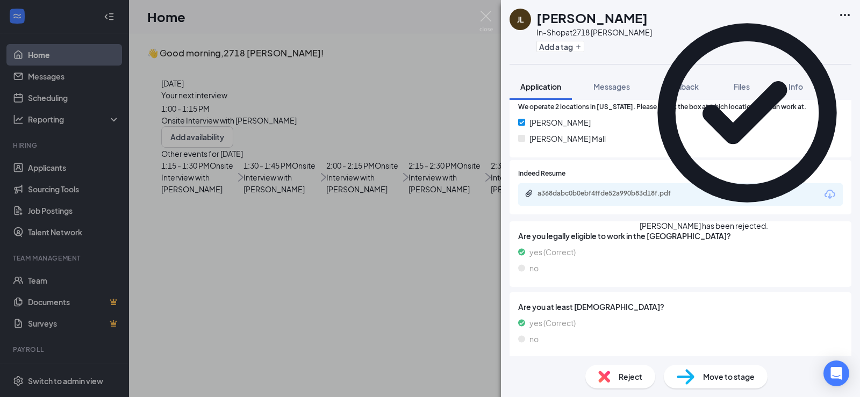
click at [472, 315] on div "[PERSON_NAME] In-Shop at 2718 [PERSON_NAME] Add a tag Application Messages Feed…" at bounding box center [430, 198] width 860 height 397
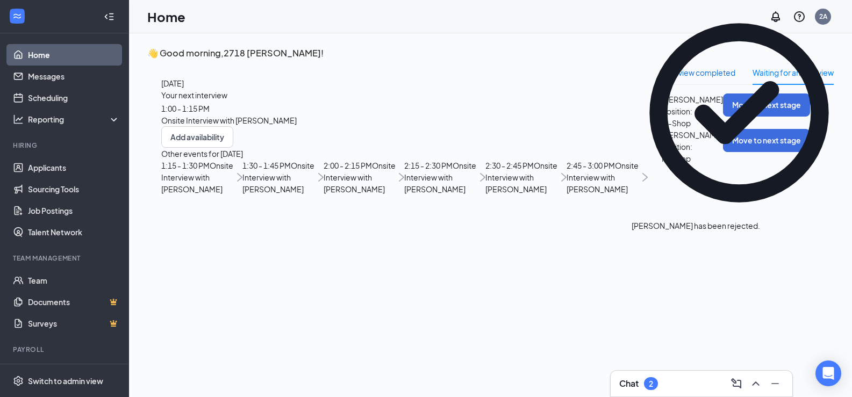
click at [662, 78] on div "Interview completed" at bounding box center [699, 73] width 74 height 12
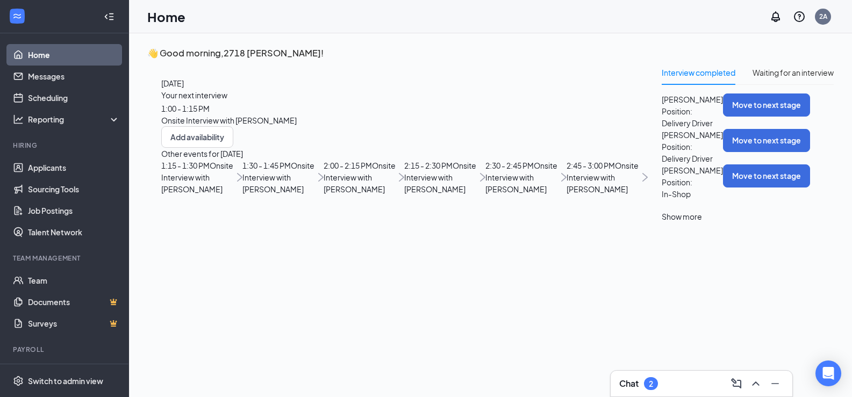
click at [53, 64] on link "Home" at bounding box center [74, 54] width 92 height 21
click at [210, 170] on span "1:15 - 1:30 PM" at bounding box center [185, 166] width 48 height 10
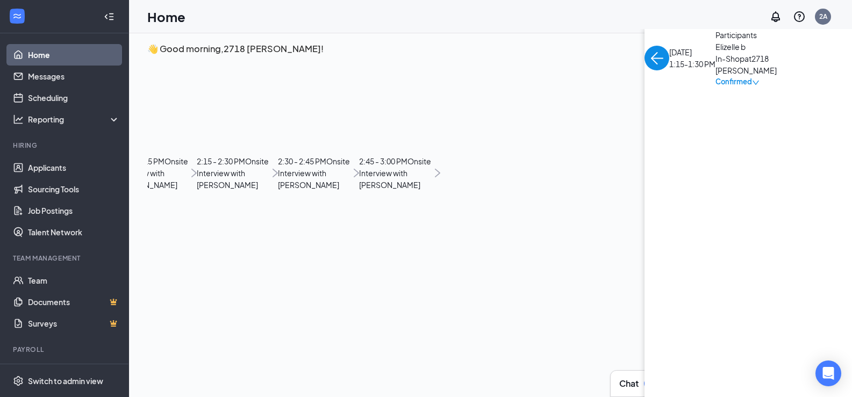
click at [715, 87] on span "Confirmed" at bounding box center [733, 81] width 37 height 11
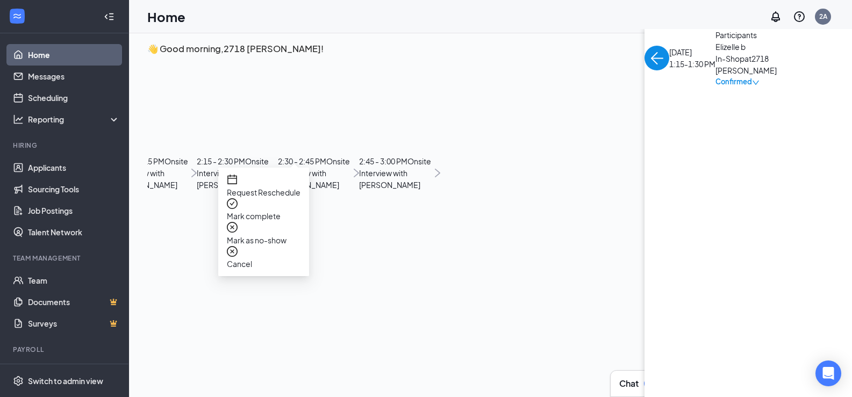
click at [254, 234] on span "Mark as no-show" at bounding box center [264, 240] width 74 height 12
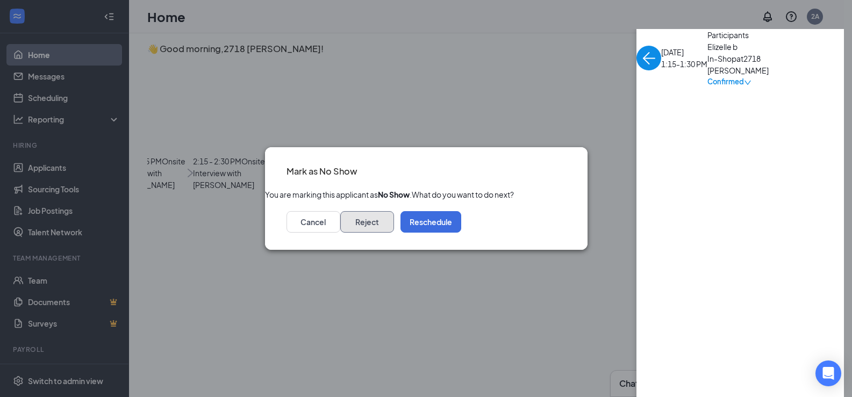
click at [394, 229] on button "Reject" at bounding box center [367, 221] width 54 height 21
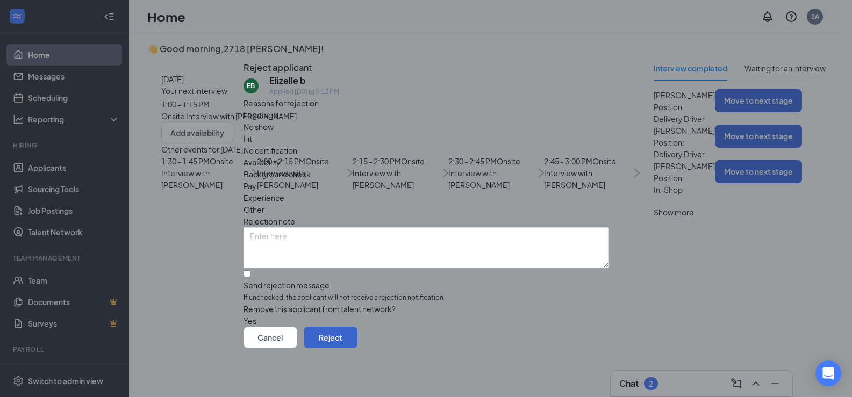
click at [357, 339] on button "Reject" at bounding box center [331, 337] width 54 height 21
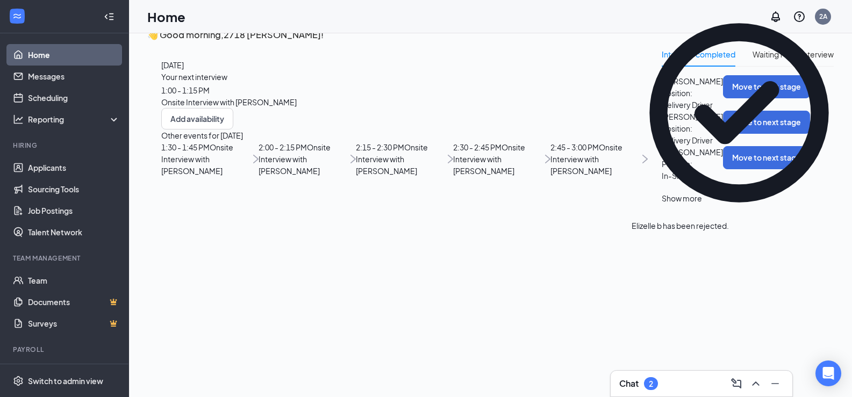
scroll to position [23, 0]
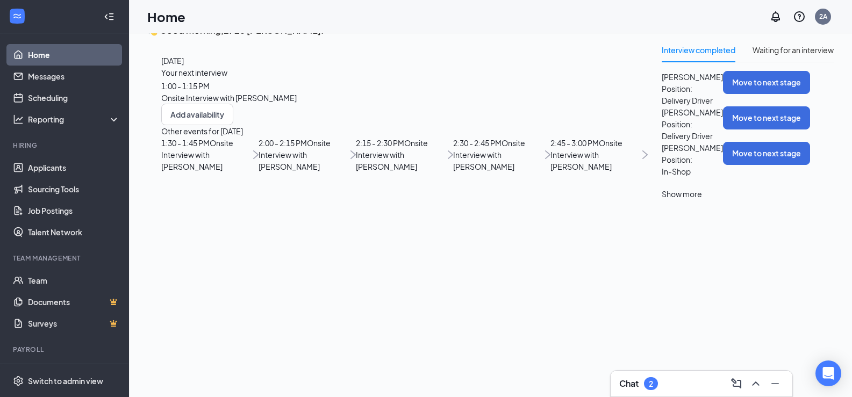
click at [550, 171] on span "Onsite Interview with [PERSON_NAME]" at bounding box center [586, 154] width 72 height 33
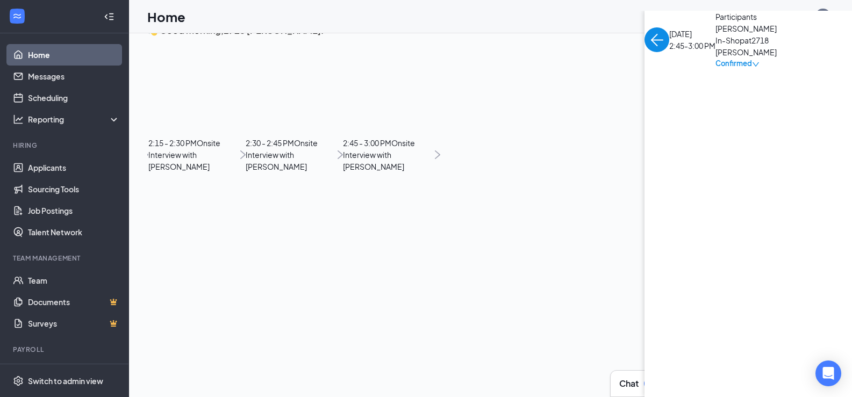
scroll to position [0, 0]
click at [715, 69] on div "Confirmed" at bounding box center [771, 63] width 113 height 11
click at [715, 69] on div "Confirmed" at bounding box center [737, 63] width 44 height 11
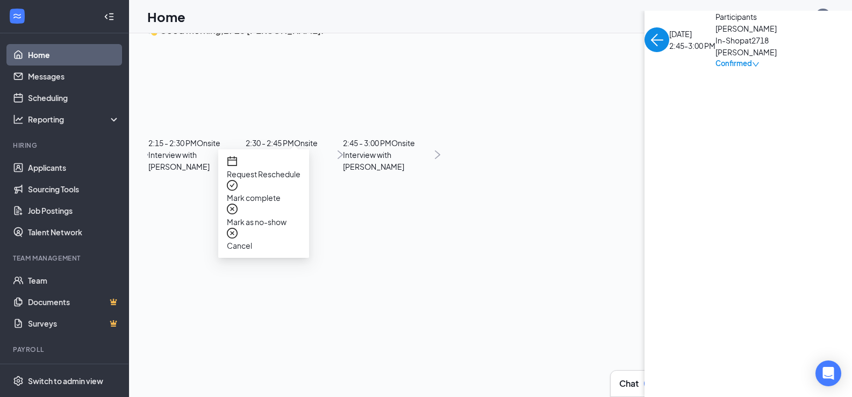
click at [270, 216] on span "Mark as no-show" at bounding box center [264, 222] width 74 height 12
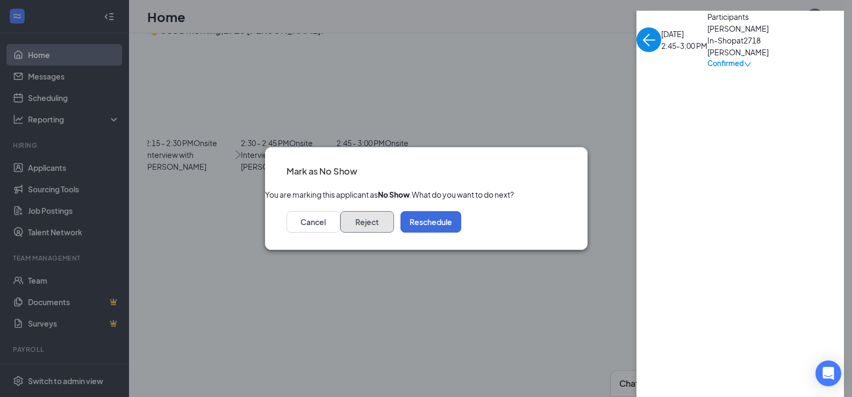
click at [394, 233] on button "Reject" at bounding box center [367, 221] width 54 height 21
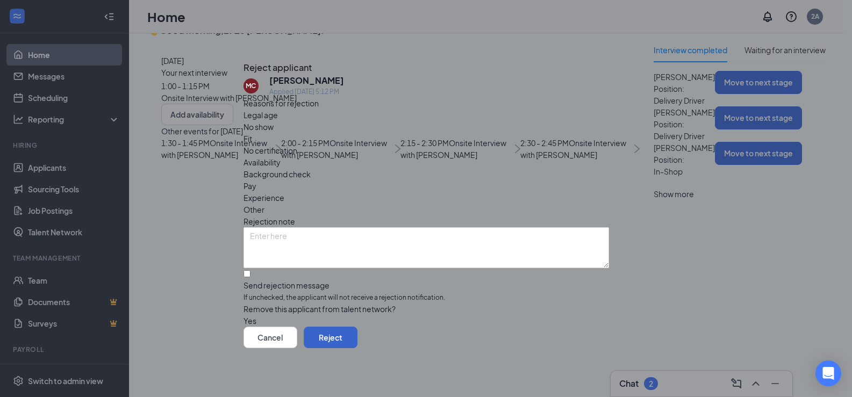
click at [357, 345] on button "Reject" at bounding box center [331, 337] width 54 height 21
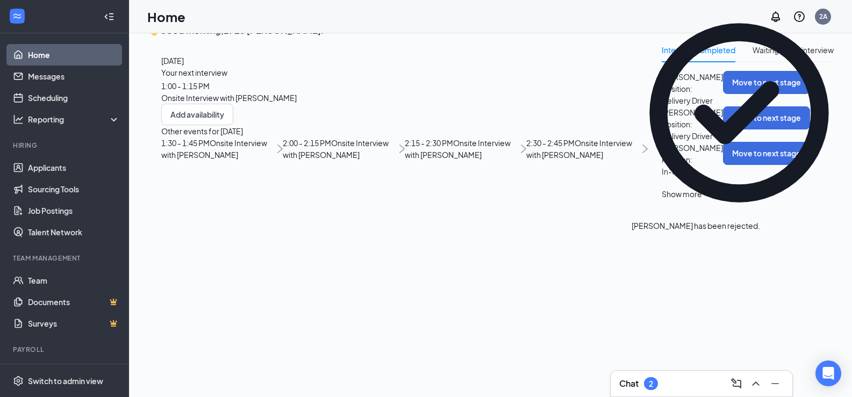
scroll to position [94, 0]
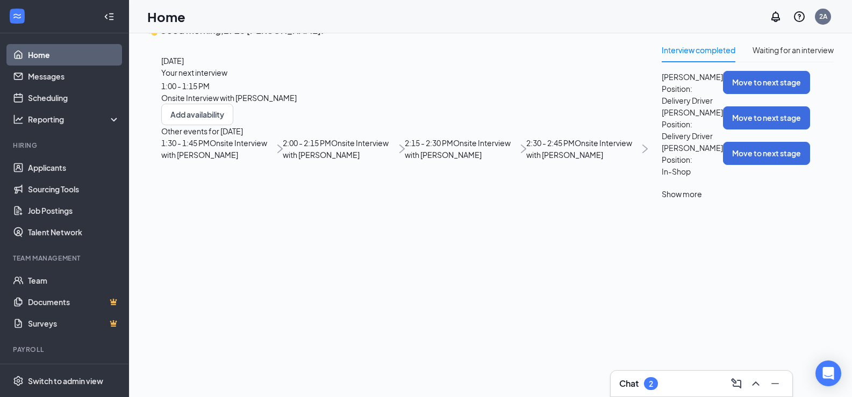
click at [526, 160] on span "Onsite Interview with [PERSON_NAME]" at bounding box center [579, 148] width 106 height 21
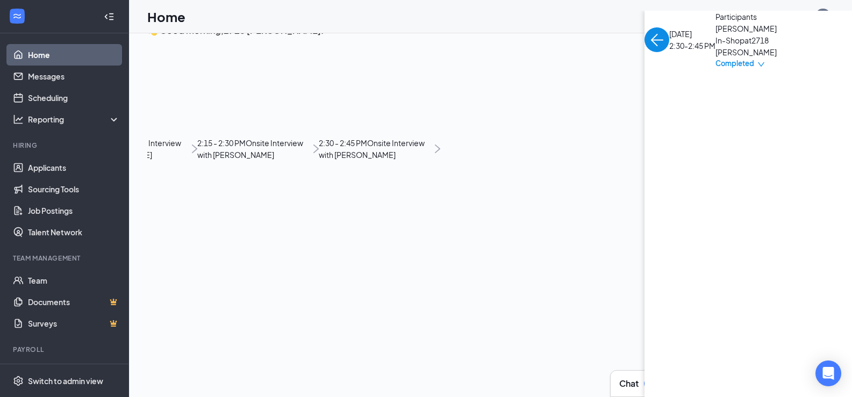
click at [715, 69] on span "Completed" at bounding box center [734, 63] width 39 height 11
click at [644, 69] on div "[DATE] 2:30-2:45 PM Participants [PERSON_NAME] In-Shop at 2718 [PERSON_NAME] Co…" at bounding box center [747, 40] width 207 height 58
click at [752, 56] on div "Waiting for an interview" at bounding box center [792, 50] width 81 height 12
click at [662, 62] on div "Interview completed" at bounding box center [699, 50] width 74 height 25
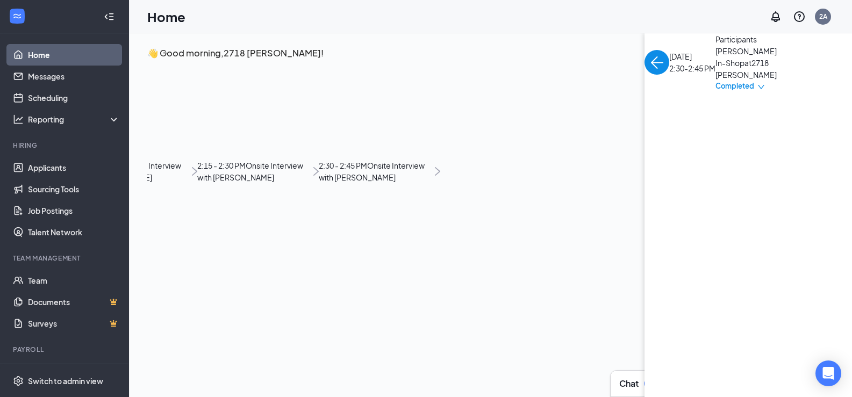
click at [34, 47] on link "Home" at bounding box center [74, 54] width 92 height 21
click at [30, 60] on link "Home" at bounding box center [74, 54] width 92 height 21
click at [174, 22] on h1 "Home" at bounding box center [166, 17] width 38 height 18
click at [107, 19] on div at bounding box center [108, 16] width 21 height 21
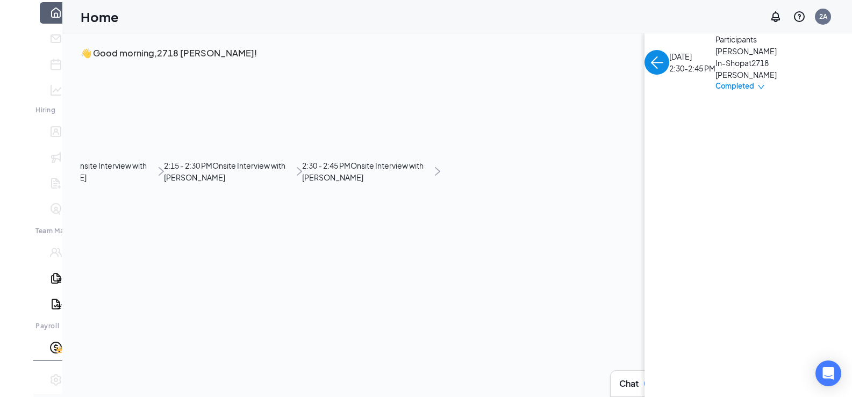
click at [12, 19] on icon "Expand" at bounding box center [16, 24] width 11 height 11
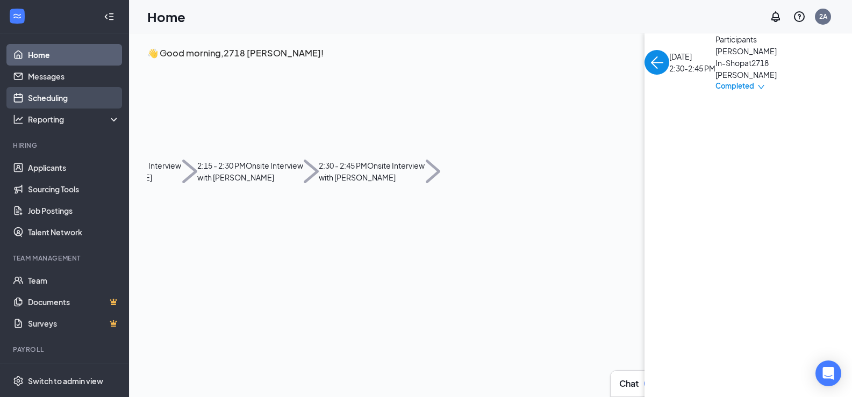
click at [45, 94] on link "Scheduling" at bounding box center [74, 97] width 92 height 21
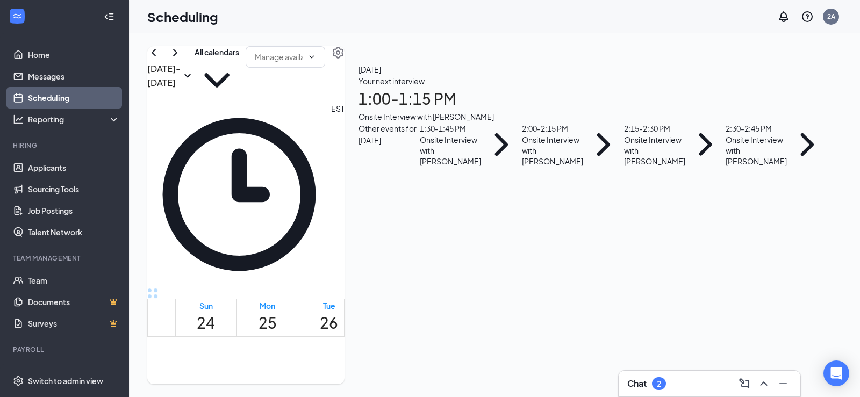
scroll to position [905, 0]
click at [397, 326] on span "1:00-1:15 PM" at bounding box center [387, 341] width 18 height 31
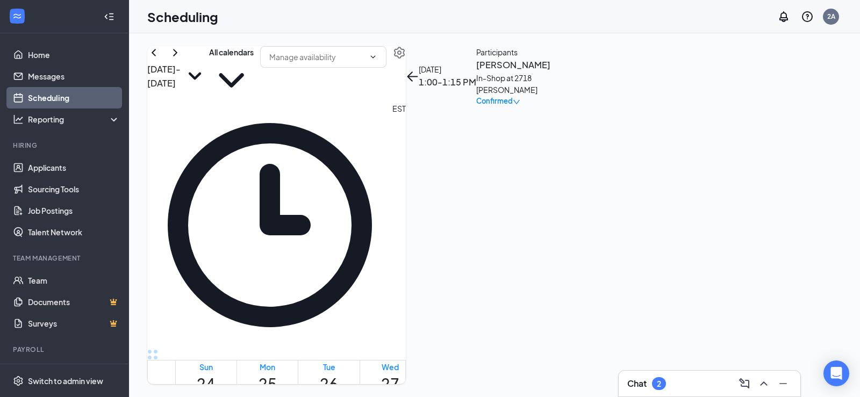
click at [406, 387] on span "1:30-1:45 PM" at bounding box center [406, 402] width 18 height 31
click at [415, 279] on span "2:45-3:00 PM" at bounding box center [424, 294] width 18 height 31
click at [36, 57] on link "Home" at bounding box center [74, 54] width 92 height 21
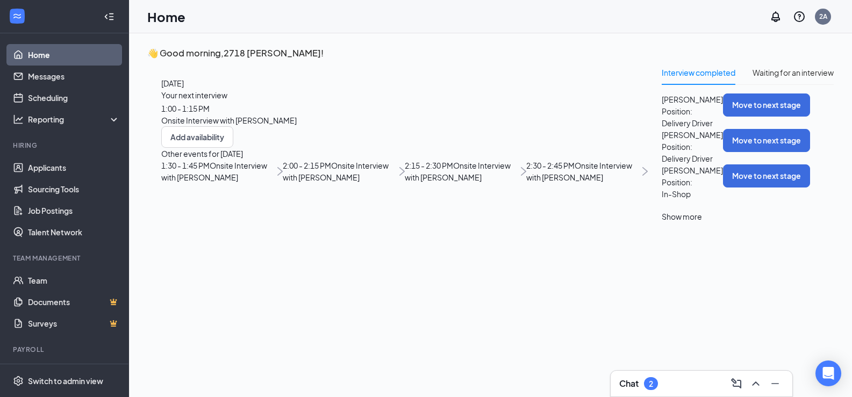
click at [662, 223] on div "Show more" at bounding box center [682, 217] width 40 height 12
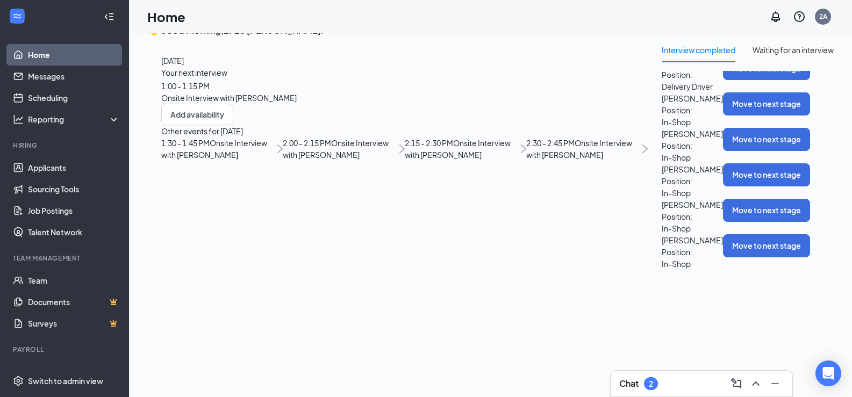
scroll to position [177, 0]
click at [662, 200] on span "[PERSON_NAME]" at bounding box center [692, 205] width 61 height 12
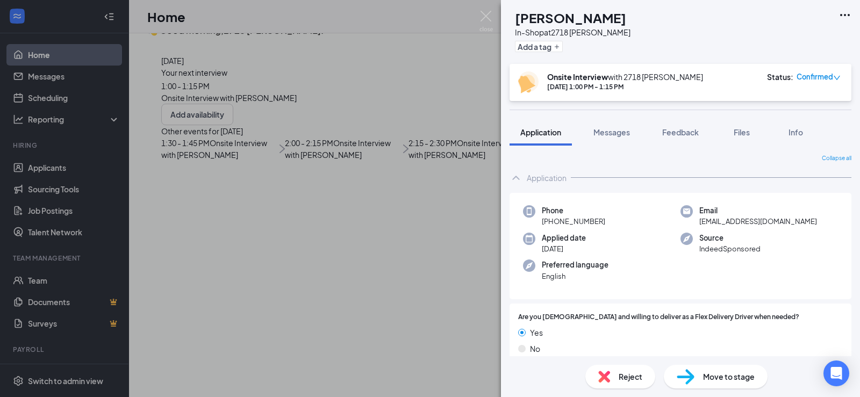
click at [819, 83] on div "Status : Confirmed" at bounding box center [804, 82] width 74 height 22
click at [837, 81] on icon "down" at bounding box center [837, 78] width 8 height 8
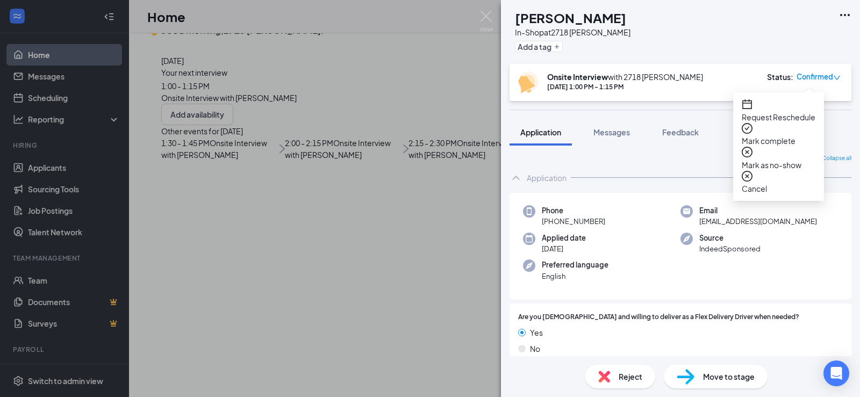
click at [787, 159] on span "Mark as no-show" at bounding box center [779, 165] width 74 height 12
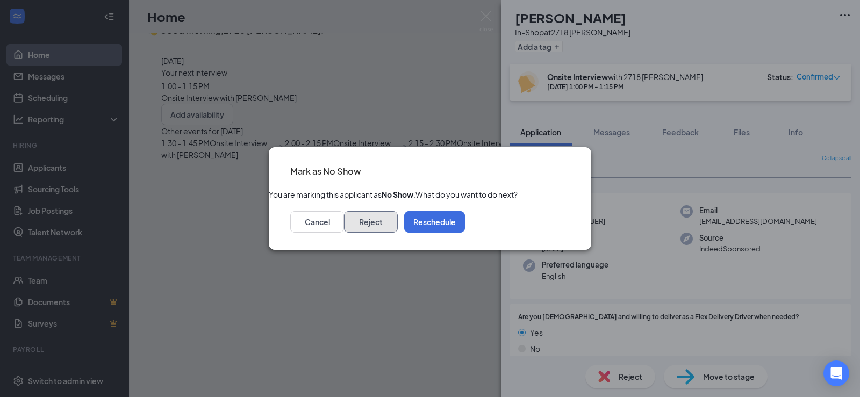
click at [398, 229] on button "Reject" at bounding box center [371, 221] width 54 height 21
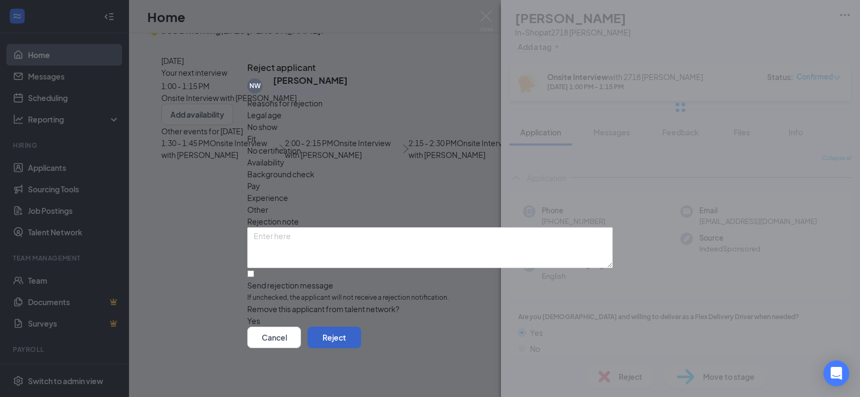
click at [361, 342] on button "Reject" at bounding box center [334, 337] width 54 height 21
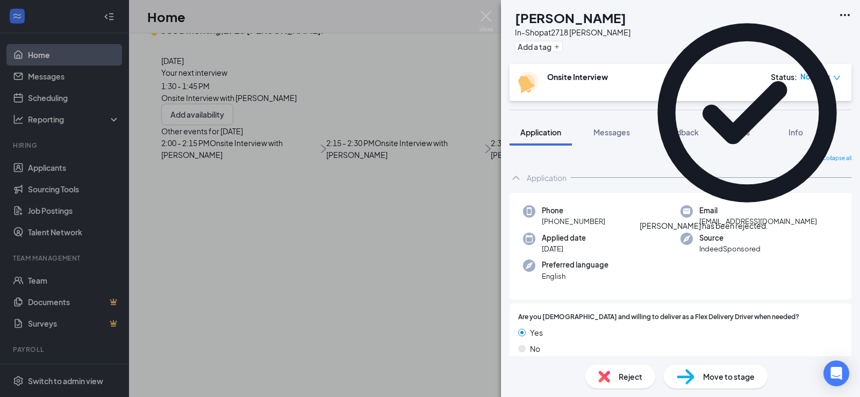
click at [337, 30] on div "NW [PERSON_NAME] In-Shop at 2718 [PERSON_NAME] Add a tag Onsite Interview Statu…" at bounding box center [430, 198] width 860 height 397
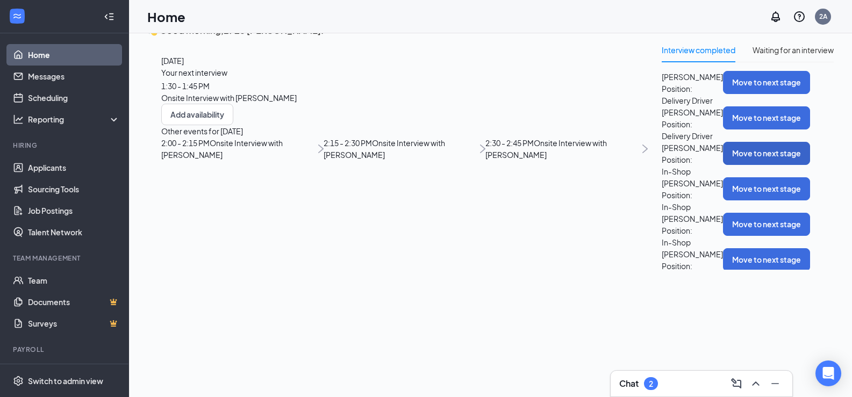
click at [752, 165] on button "Move to next stage" at bounding box center [766, 153] width 87 height 23
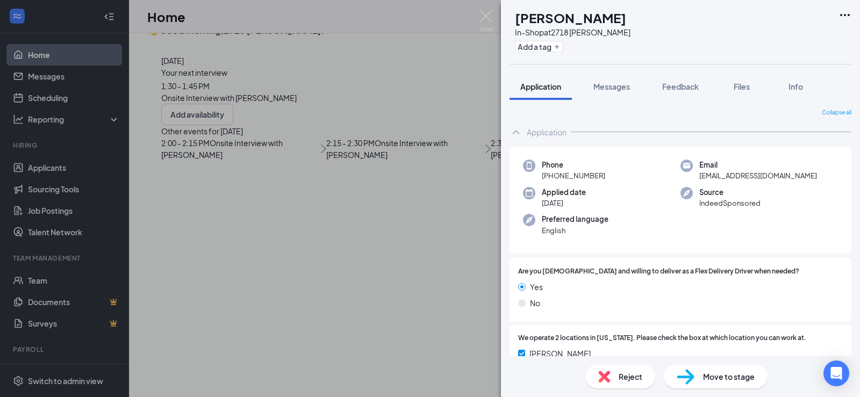
click at [719, 372] on span "Move to stage" at bounding box center [729, 377] width 52 height 12
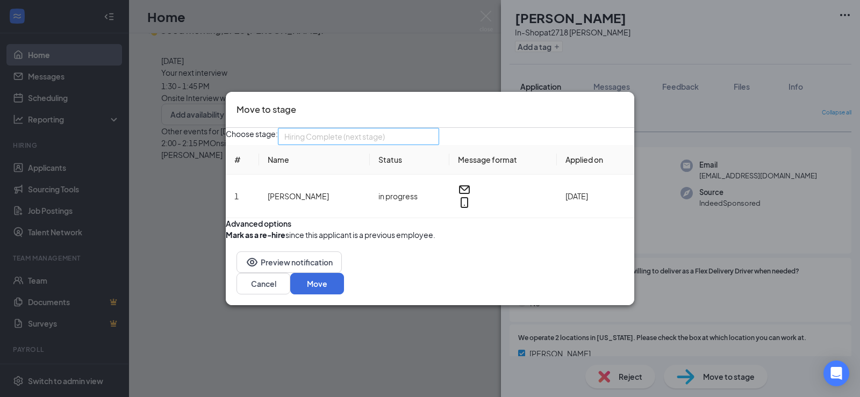
click at [433, 128] on span "Hiring Complete (next stage)" at bounding box center [358, 136] width 148 height 16
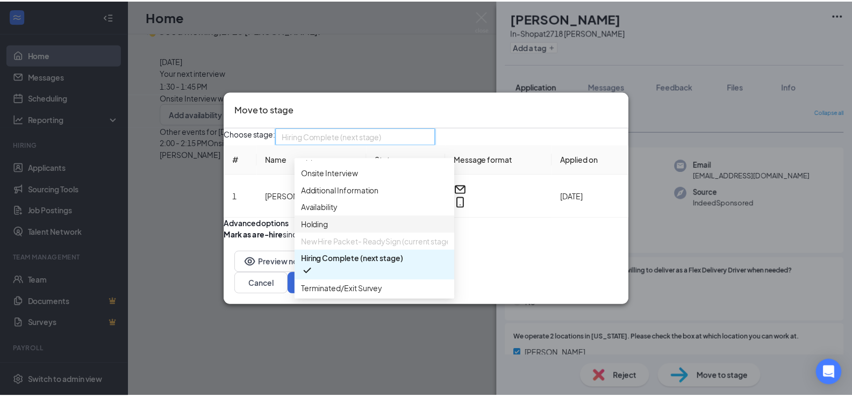
scroll to position [61, 0]
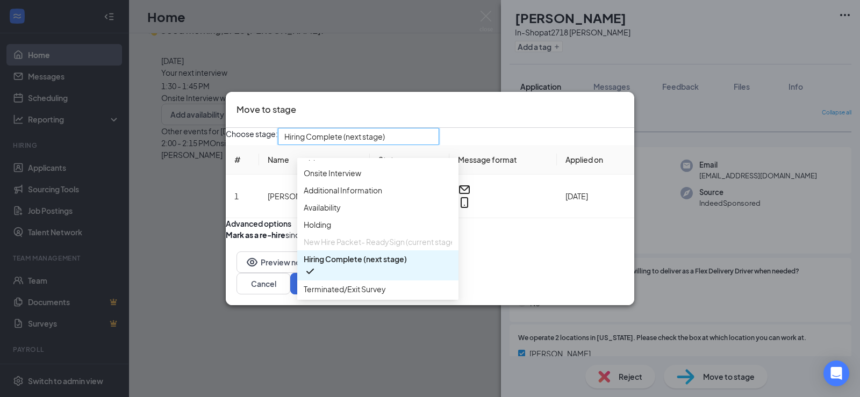
click at [498, 128] on div "Choose stage: 3708786 Hiring Complete (next stage) 3947287 3708786 3708787 Appl…" at bounding box center [430, 184] width 408 height 113
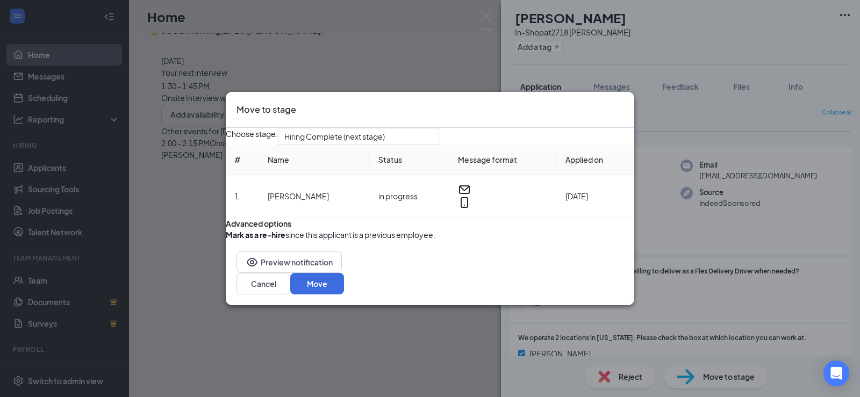
click at [623, 103] on icon "Cross" at bounding box center [623, 103] width 0 height 0
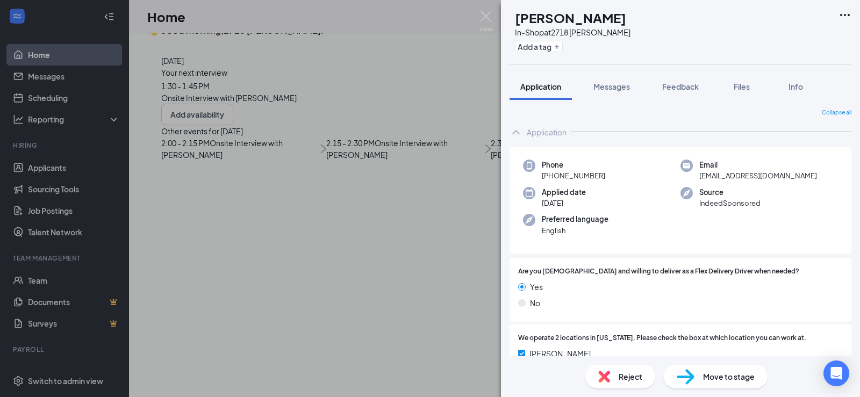
click at [422, 19] on div "CB [PERSON_NAME] In-Shop at 2718 [PERSON_NAME] Add a tag Application Messages F…" at bounding box center [430, 198] width 860 height 397
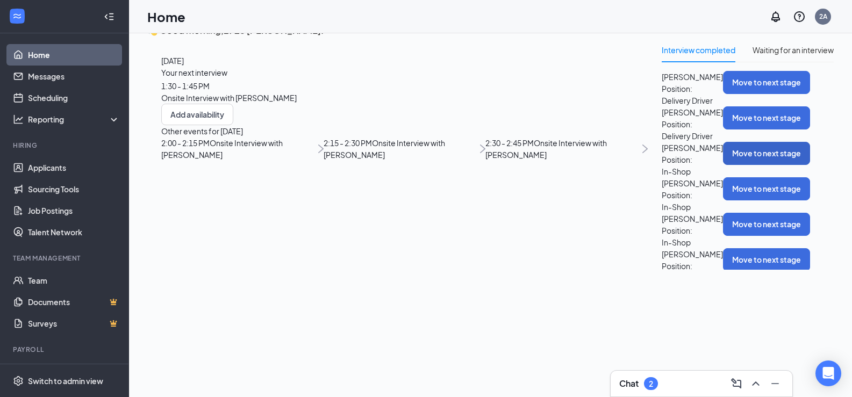
scroll to position [45, 0]
click at [698, 376] on div "Chat 2" at bounding box center [701, 383] width 164 height 17
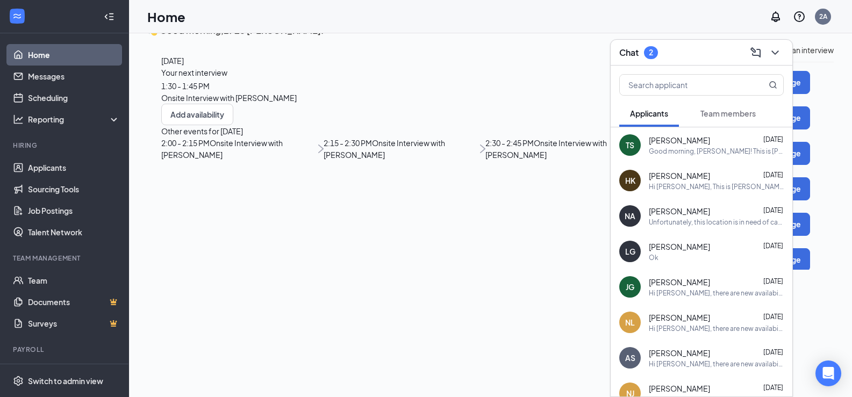
click at [699, 149] on div "Good morning, [PERSON_NAME]! This is [PERSON_NAME] with [PERSON_NAME]'s. Thank …" at bounding box center [716, 151] width 135 height 9
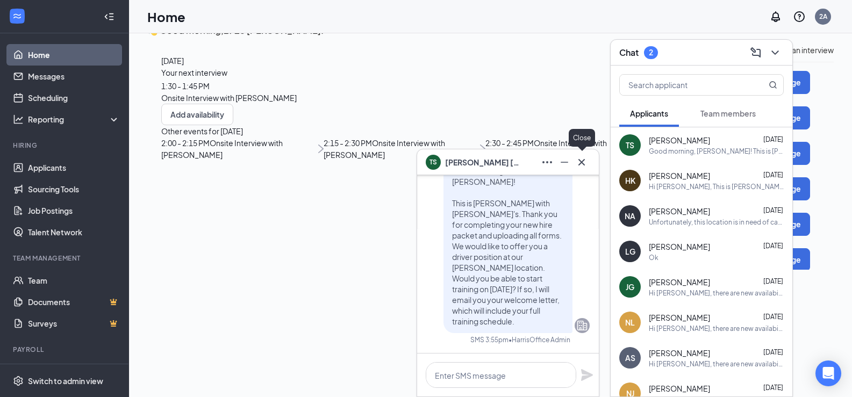
click at [587, 159] on icon "Cross" at bounding box center [581, 162] width 13 height 13
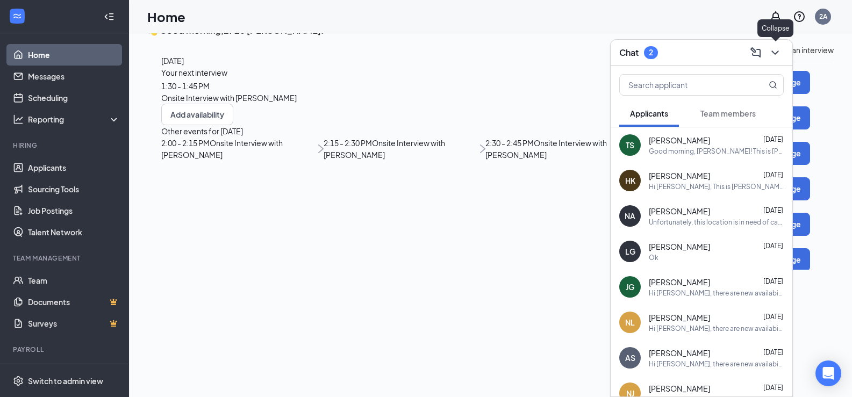
click at [781, 49] on icon "ChevronDown" at bounding box center [775, 52] width 13 height 13
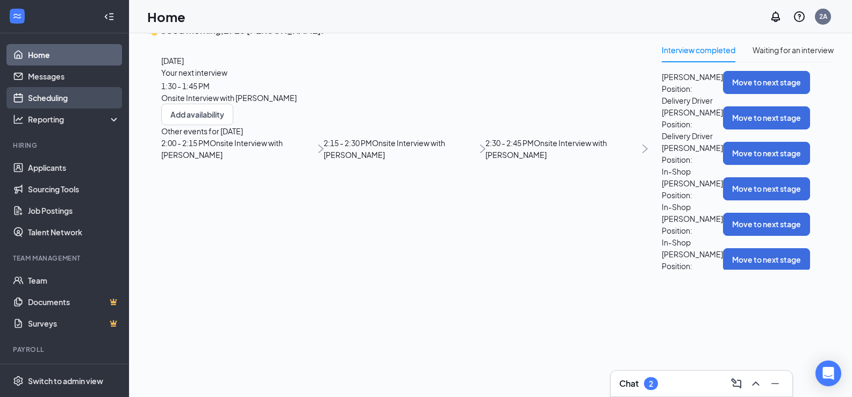
click at [49, 92] on link "Scheduling" at bounding box center [74, 97] width 92 height 21
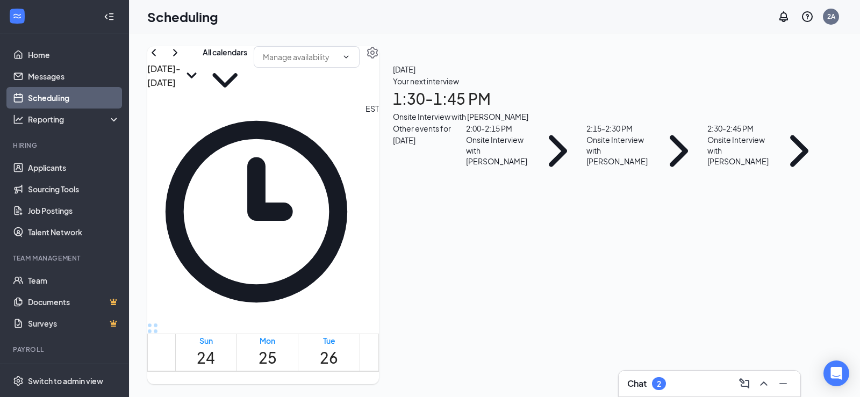
scroll to position [752, 0]
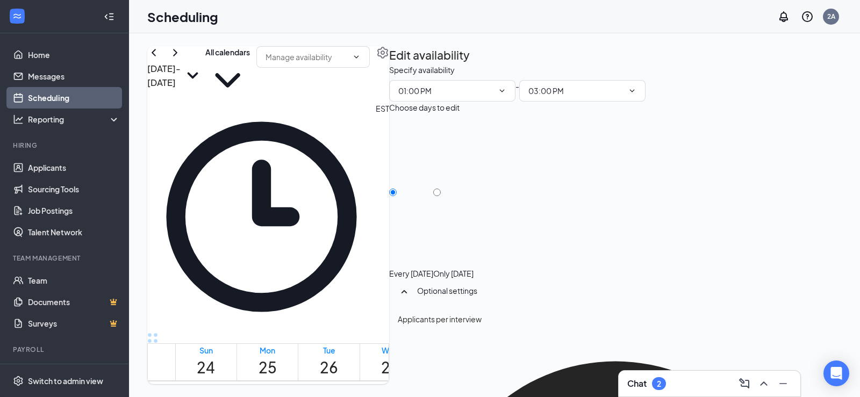
type input "01:00 PM"
type input "03:00 PM"
